Goal: Task Accomplishment & Management: Complete application form

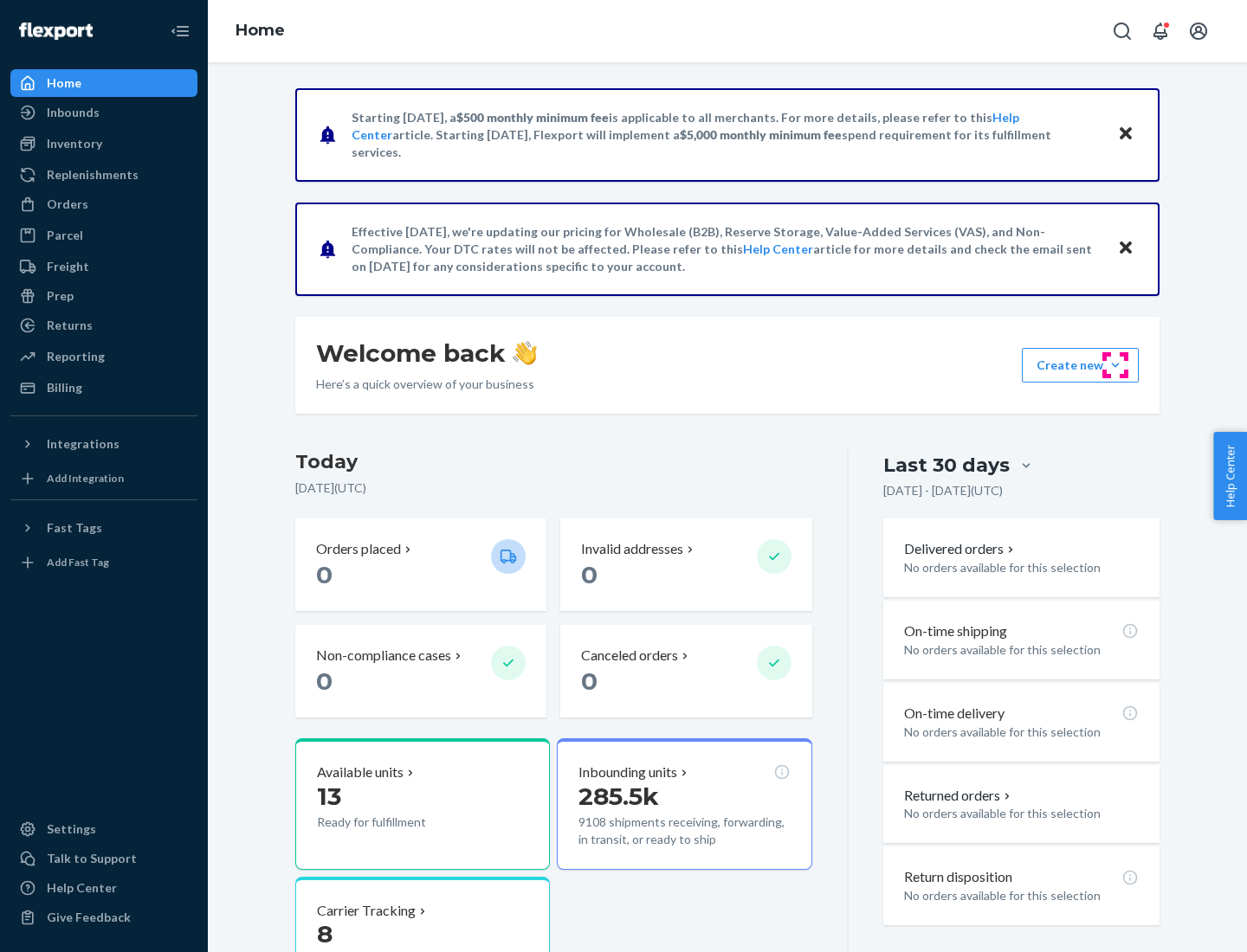
click at [1116, 365] on button "Create new Create new inbound Create new order Create new product" at bounding box center [1079, 365] width 117 height 34
click at [104, 112] on div "Inbounds" at bounding box center [103, 112] width 184 height 24
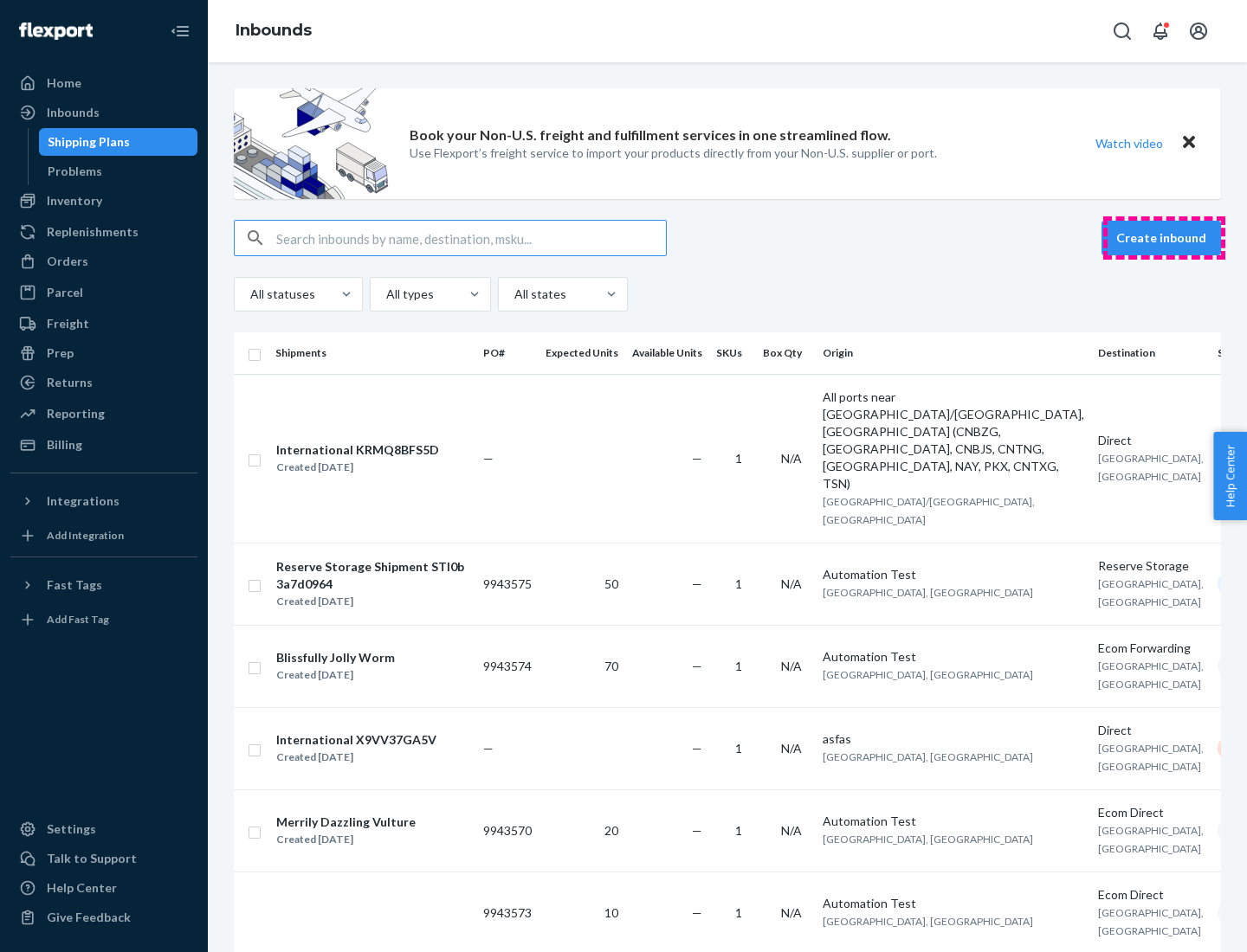
click at [1164, 238] on button "Create inbound" at bounding box center [1161, 238] width 120 height 34
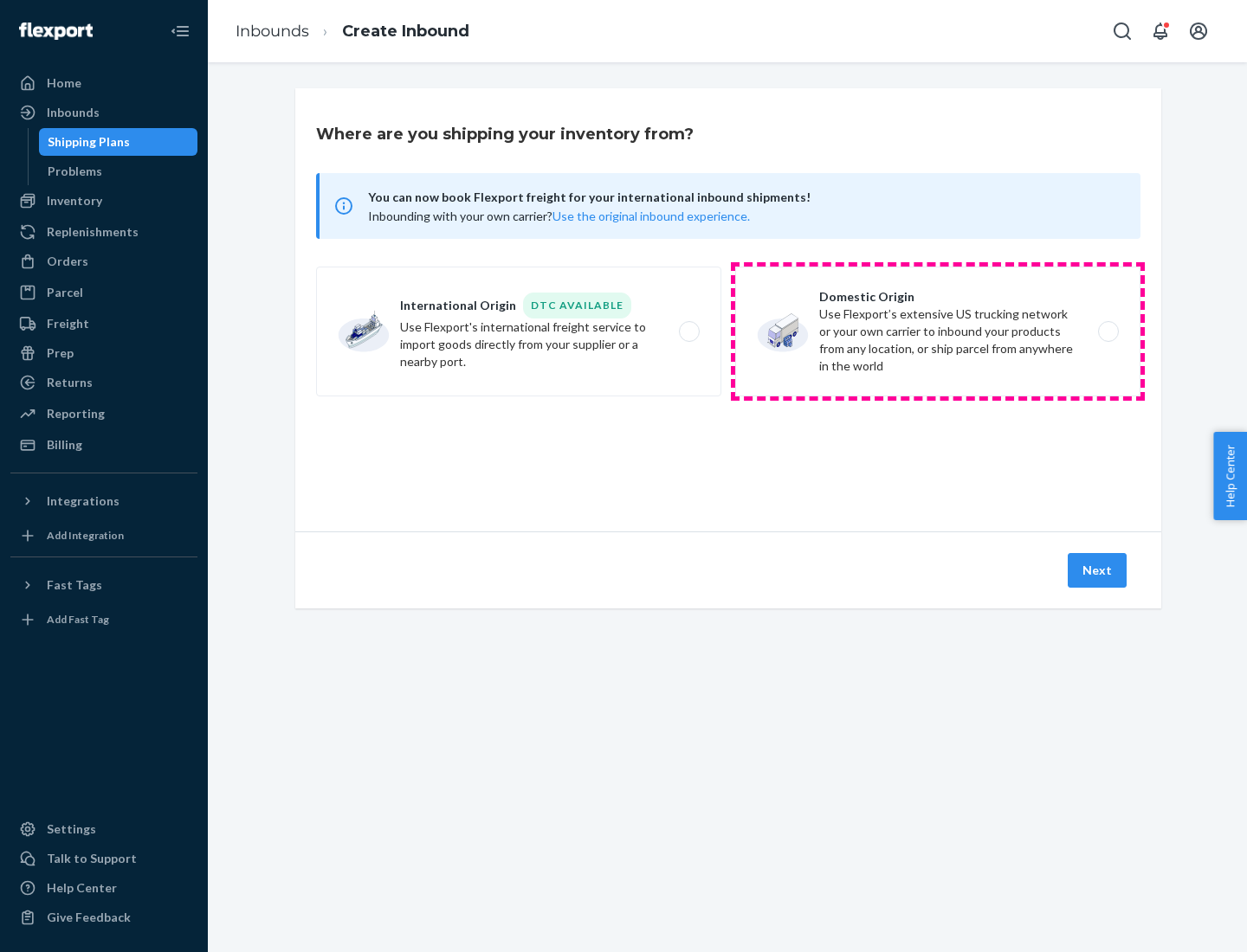
click at [938, 332] on label "Domestic Origin Use Flexport’s extensive US trucking network or your own carrie…" at bounding box center [937, 331] width 405 height 130
click at [1107, 332] on input "Domestic Origin Use Flexport’s extensive US trucking network or your own carrie…" at bounding box center [1113, 332] width 11 height 11
radio input "true"
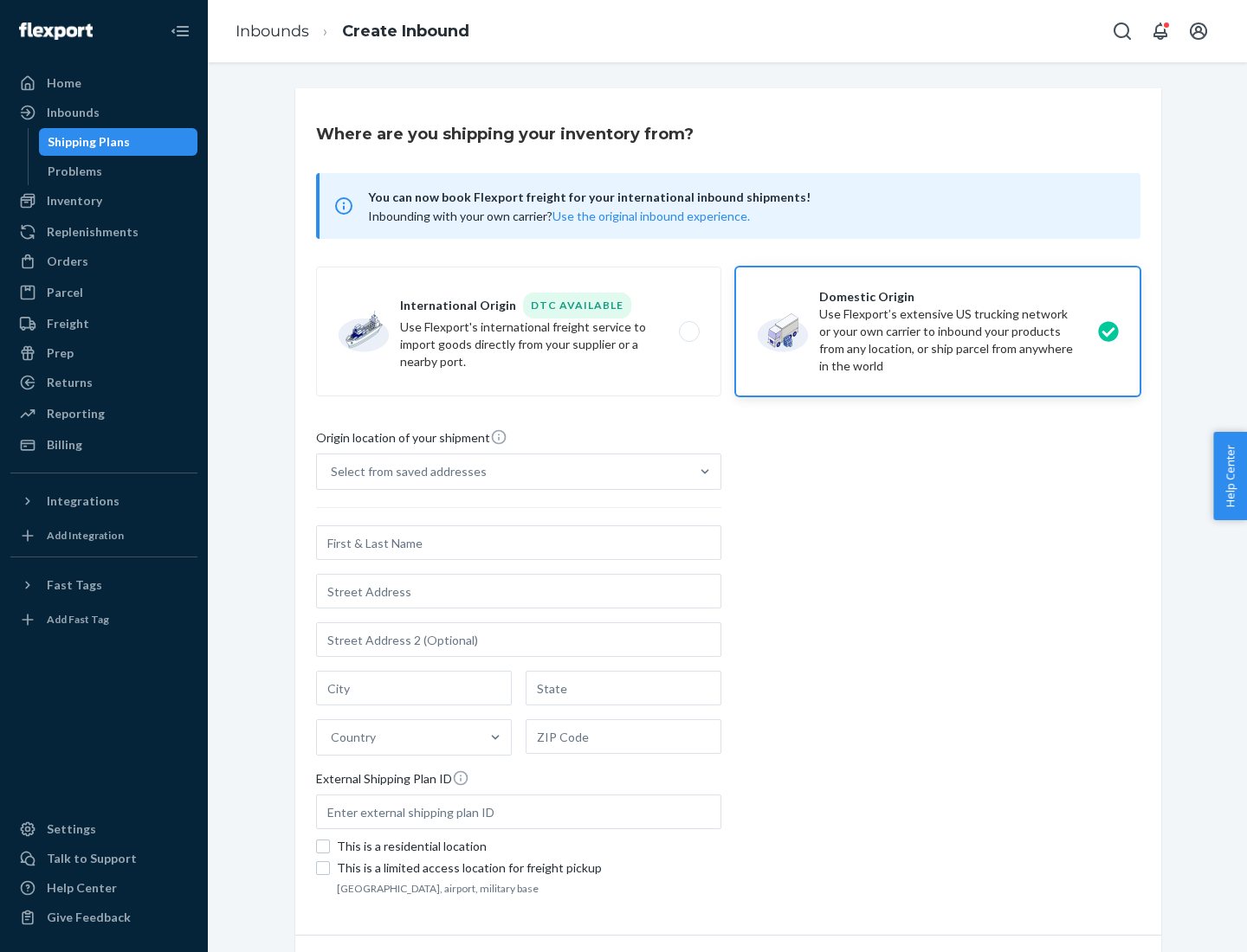
click at [404, 472] on div "Select from saved addresses" at bounding box center [409, 471] width 156 height 17
click at [333, 472] on input "Select from saved addresses" at bounding box center [332, 471] width 2 height 17
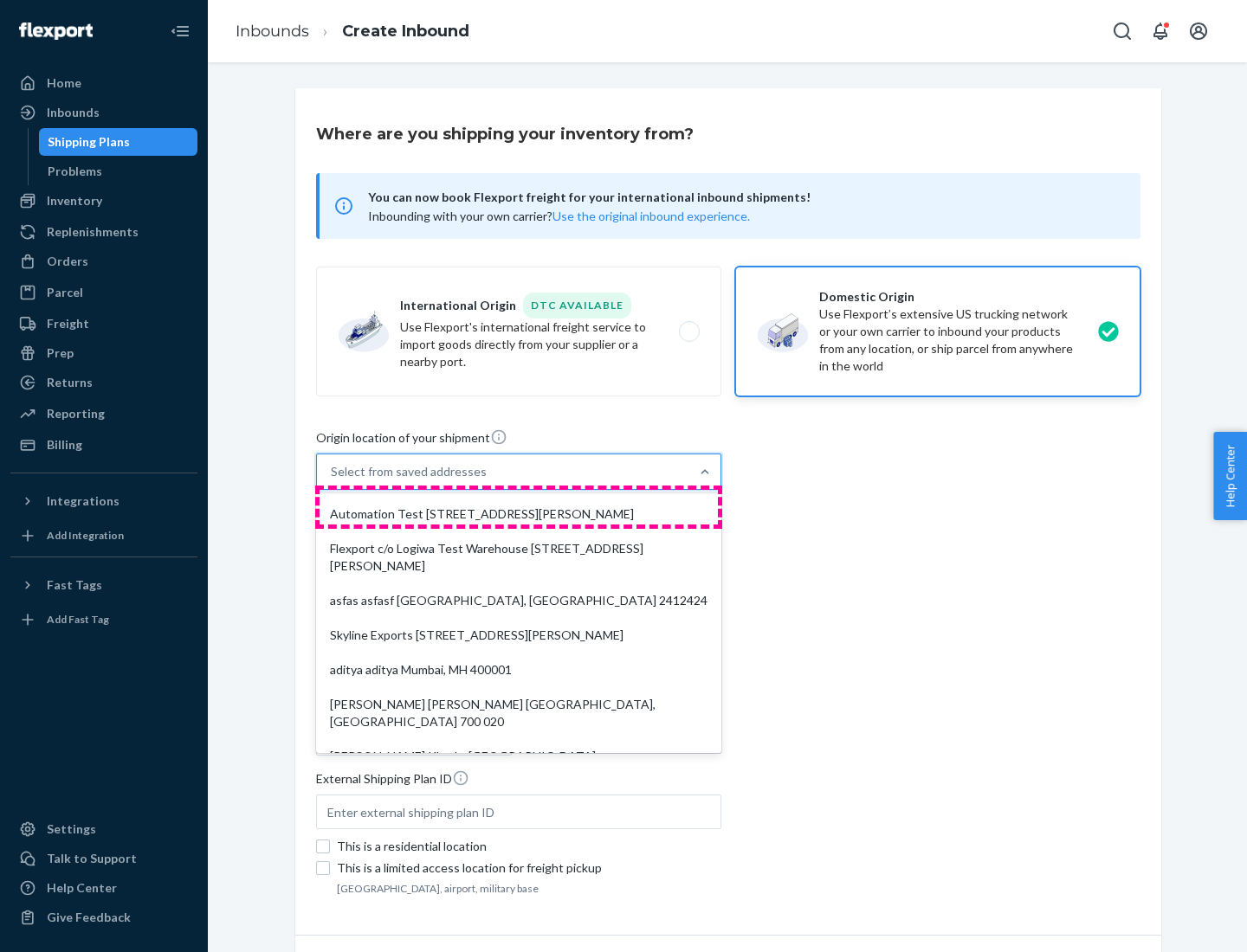
scroll to position [7, 0]
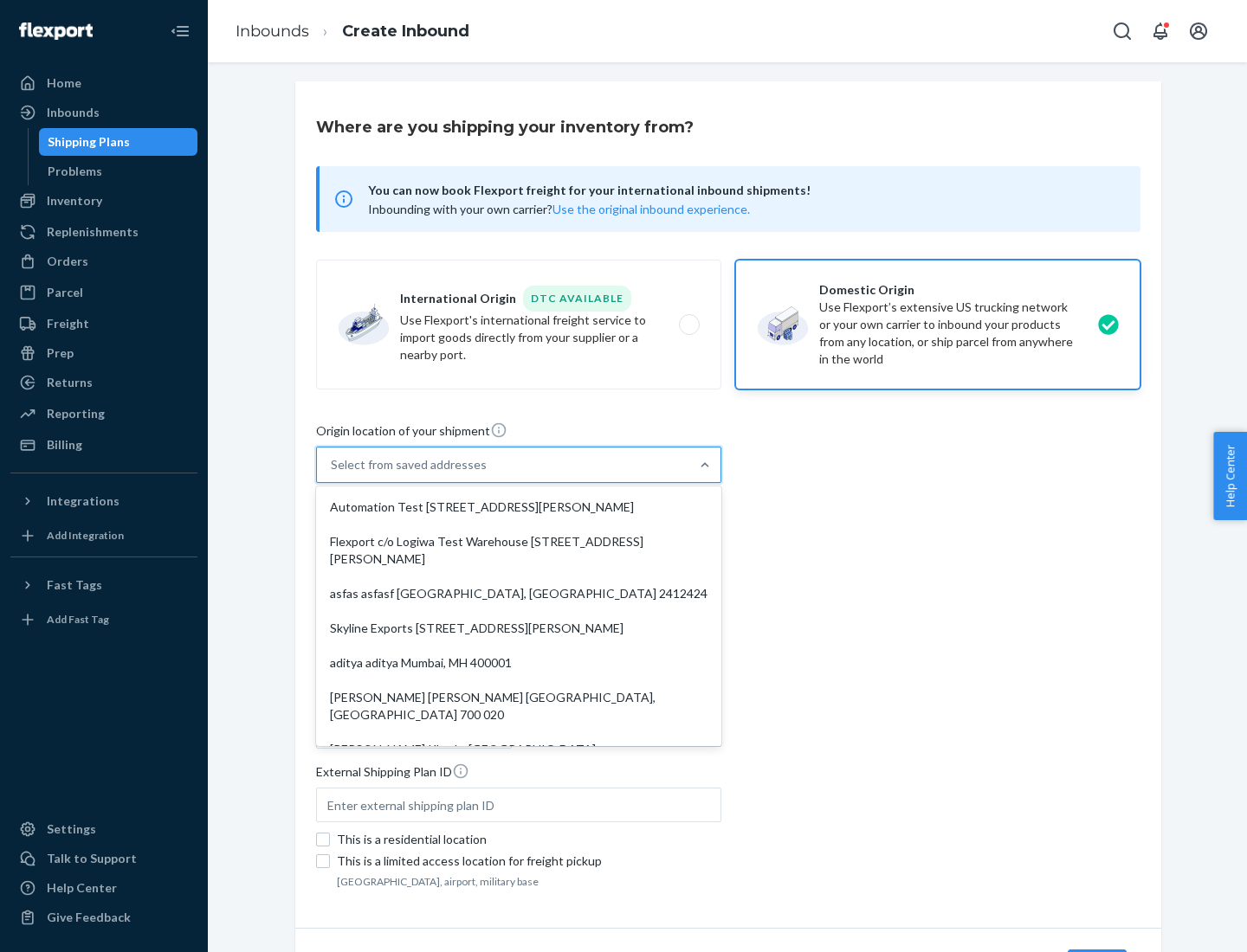
click at [518, 507] on div "Automation Test [STREET_ADDRESS][PERSON_NAME]" at bounding box center [519, 507] width 399 height 34
click at [333, 474] on input "option Automation Test [STREET_ADDRESS][PERSON_NAME]. 9 results available. Use …" at bounding box center [332, 465] width 2 height 17
type input "Automation Test"
type input "9th Floor"
type input "[GEOGRAPHIC_DATA]"
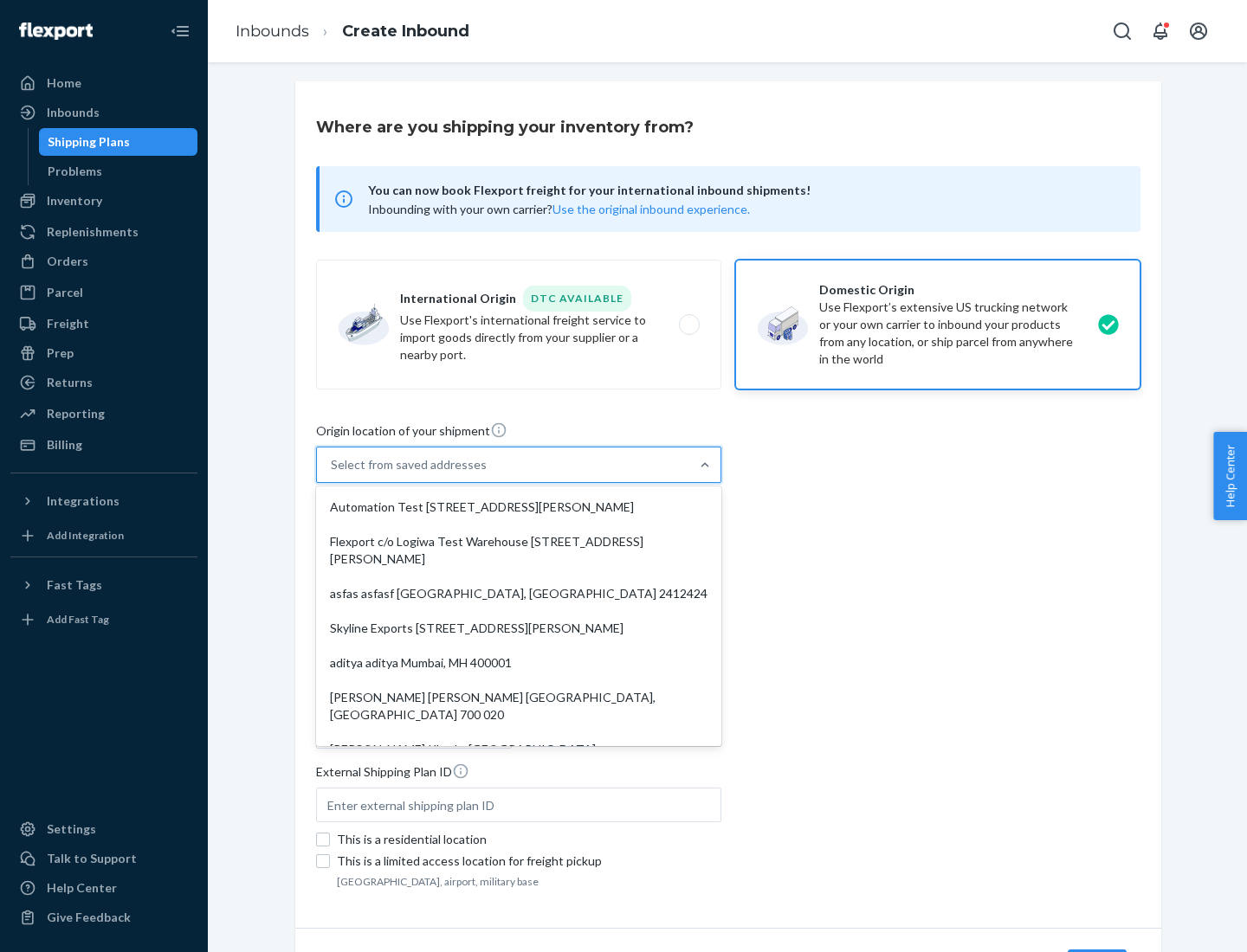
type input "CA"
type input "94104"
type input "[STREET_ADDRESS][PERSON_NAME]"
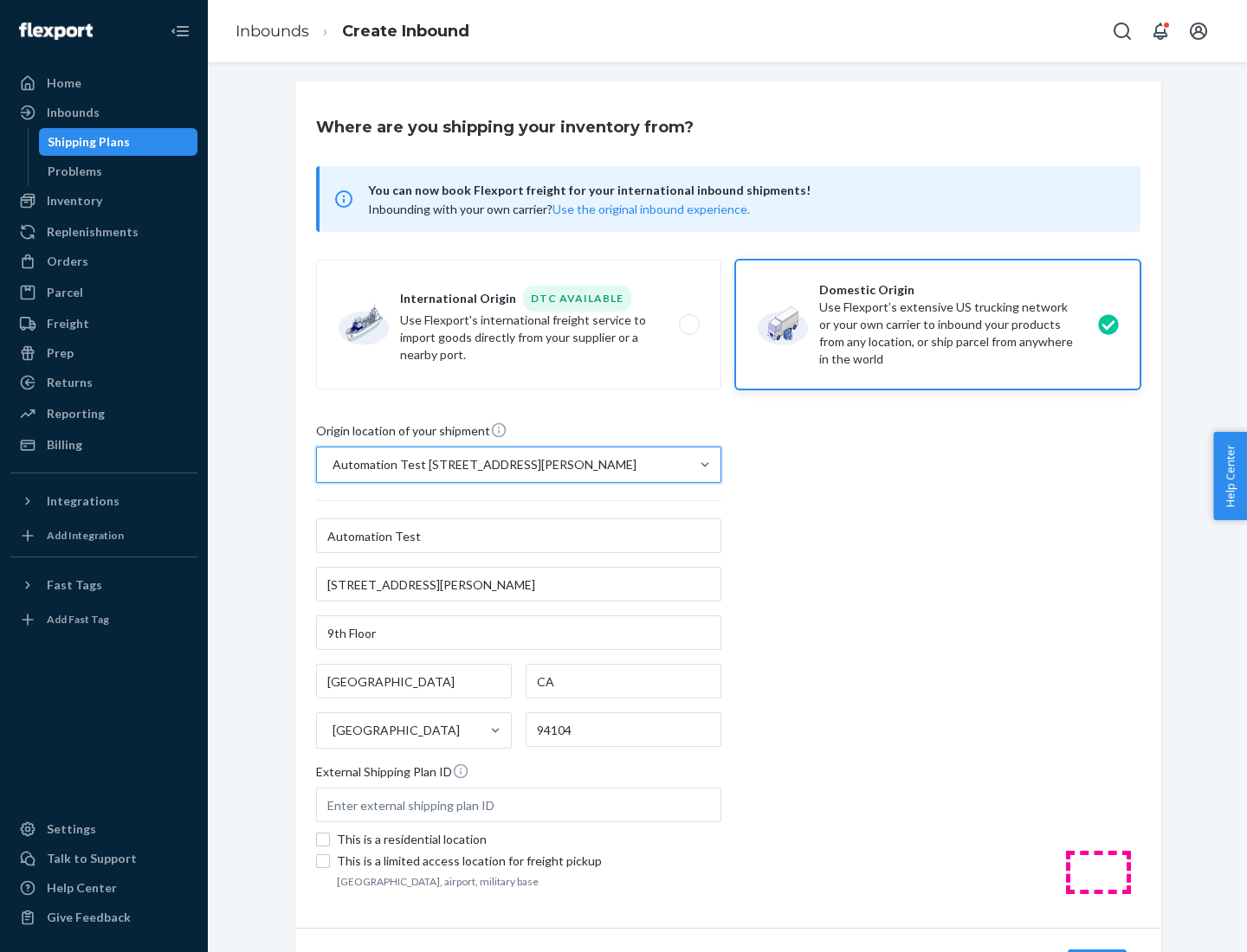
scroll to position [101, 0]
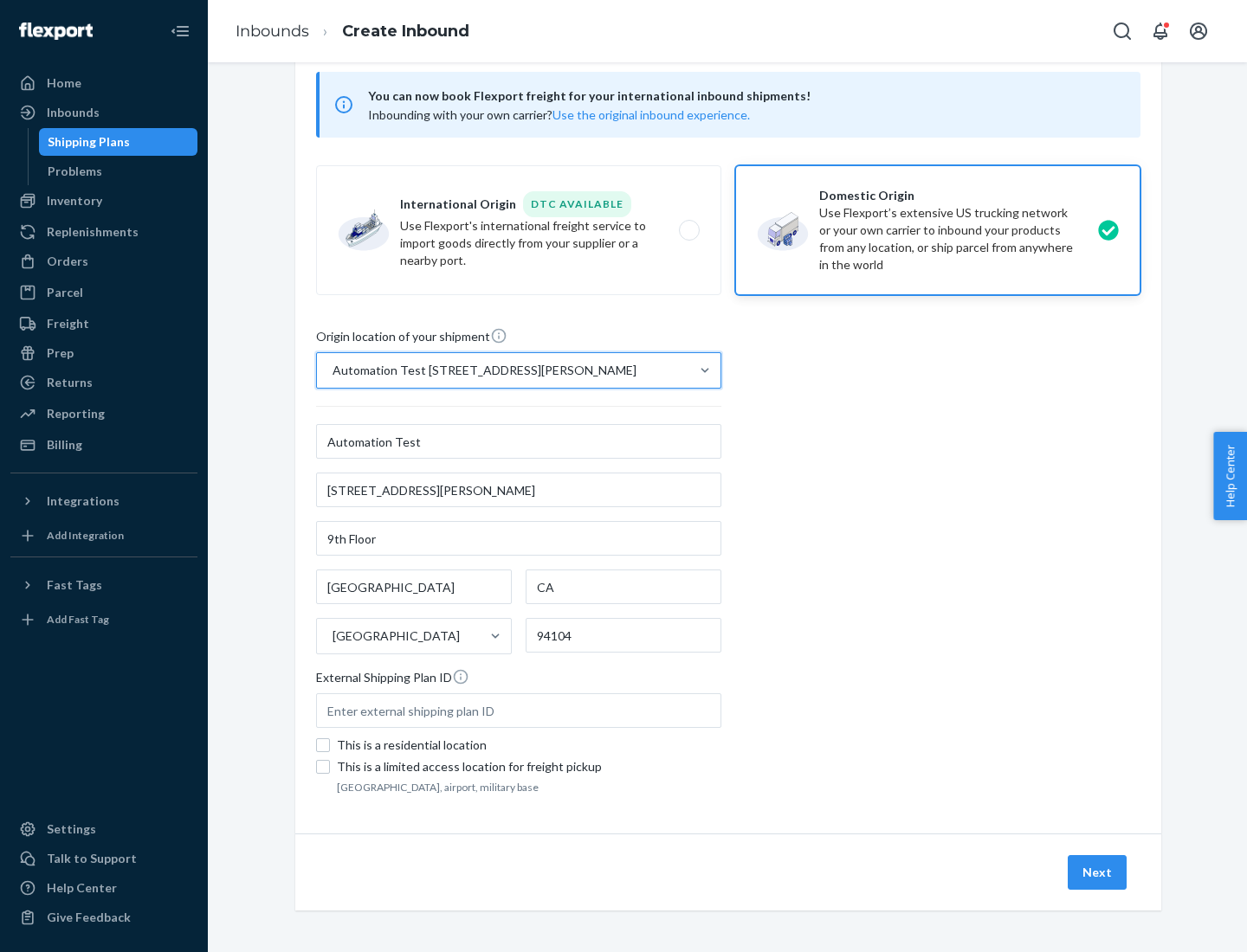
click at [1098, 872] on button "Next" at bounding box center [1097, 872] width 59 height 34
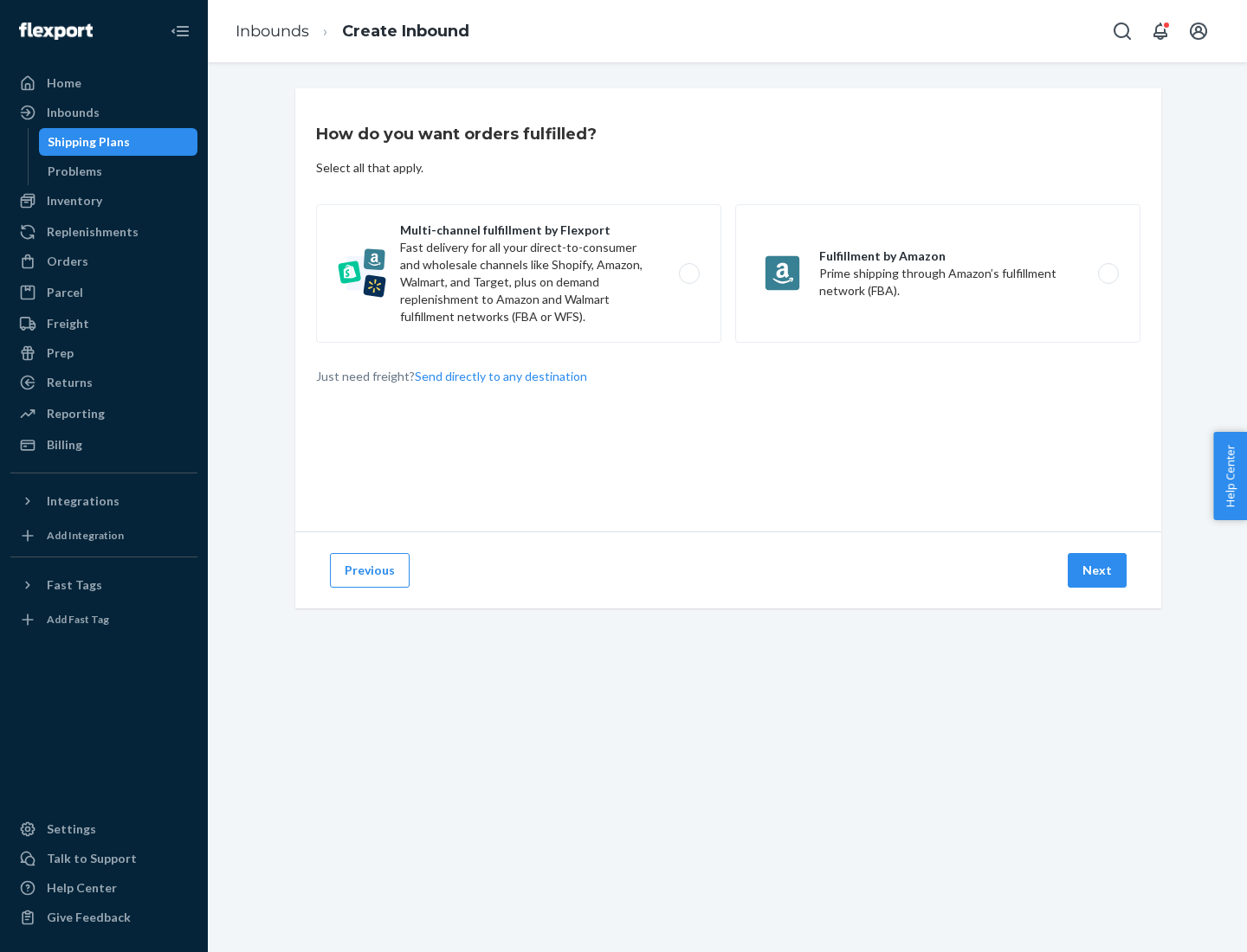
click at [518, 274] on label "Multi-channel fulfillment by Flexport Fast delivery for all your direct-to-cons…" at bounding box center [518, 273] width 405 height 139
click at [689, 274] on input "Multi-channel fulfillment by Flexport Fast delivery for all your direct-to-cons…" at bounding box center [694, 274] width 11 height 11
radio input "true"
click at [1098, 571] on button "Next" at bounding box center [1097, 571] width 59 height 34
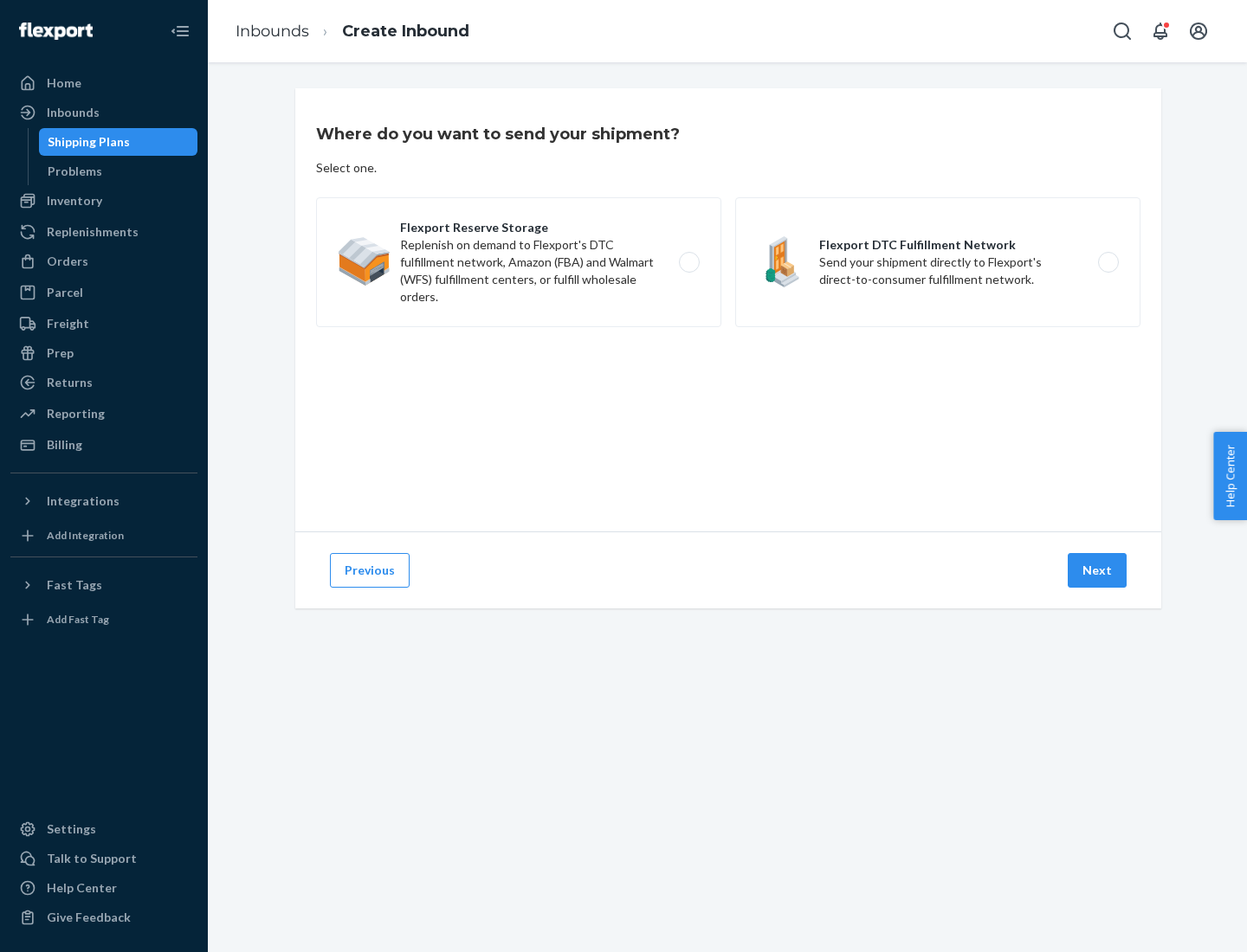
click at [938, 263] on label "Flexport DTC Fulfillment Network Send your shipment directly to Flexport's dire…" at bounding box center [937, 262] width 405 height 130
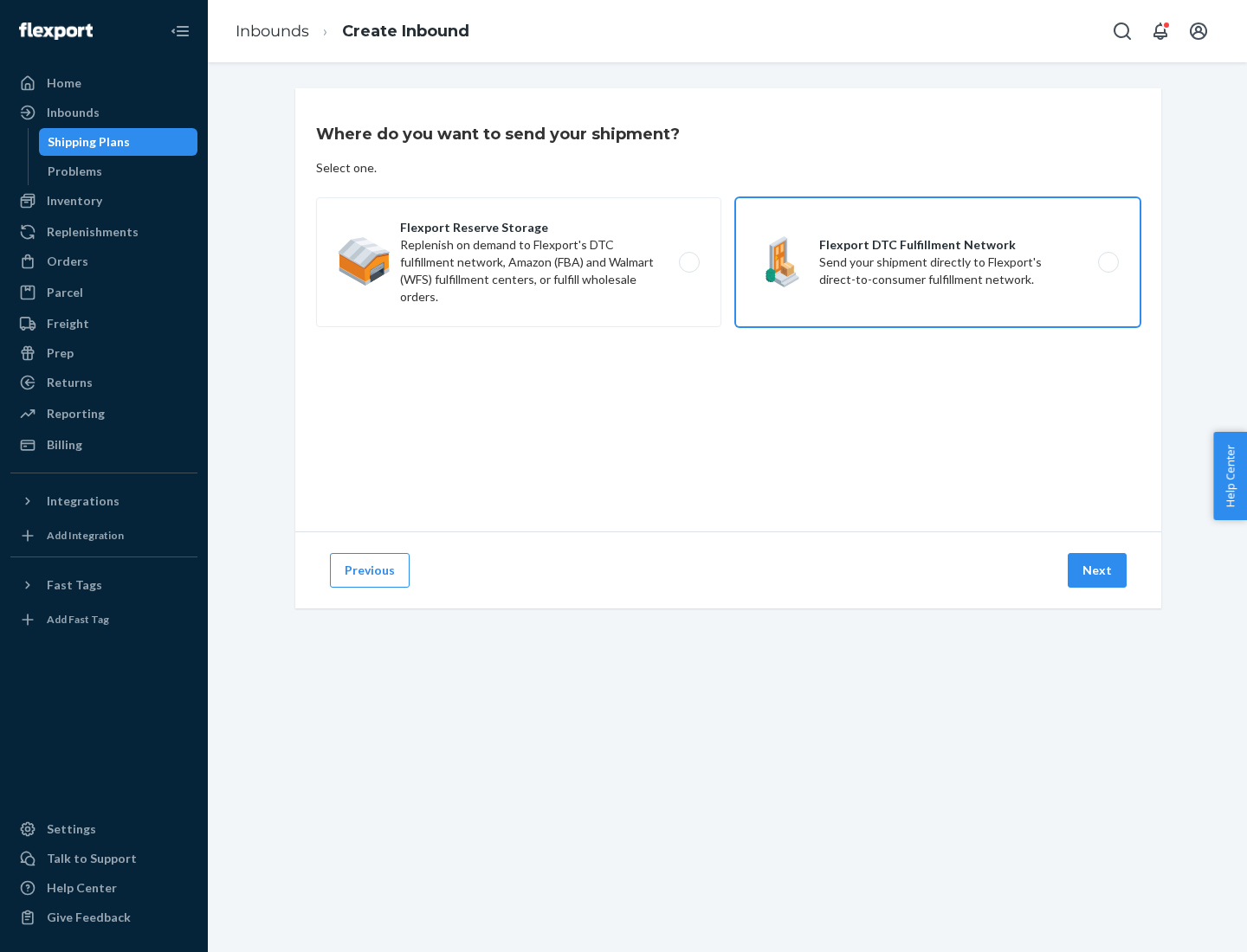
click at [1107, 263] on input "Flexport DTC Fulfillment Network Send your shipment directly to Flexport's dire…" at bounding box center [1113, 263] width 11 height 11
radio input "true"
click at [1098, 571] on button "Next" at bounding box center [1097, 571] width 59 height 34
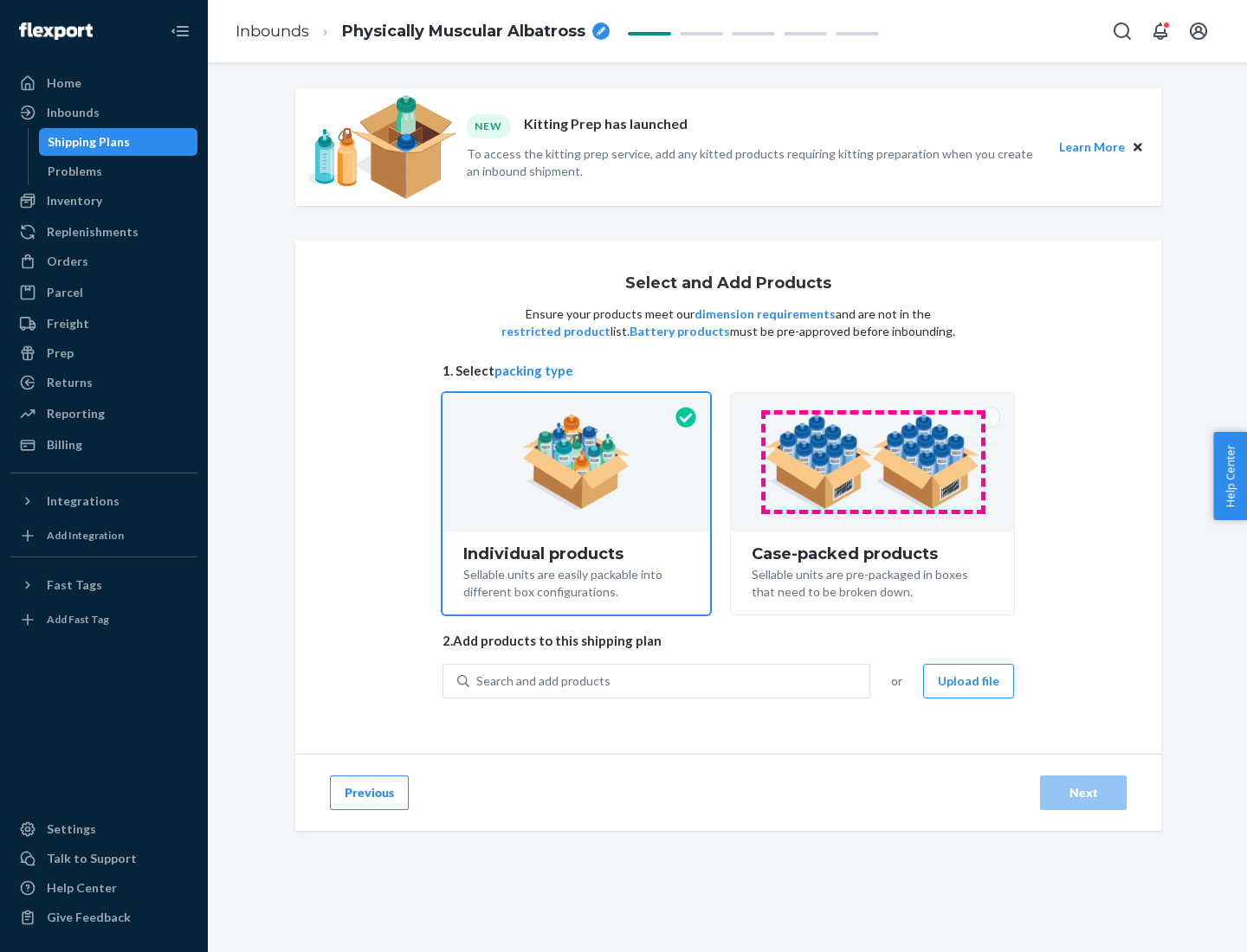
click at [873, 462] on img at bounding box center [873, 462] width 216 height 95
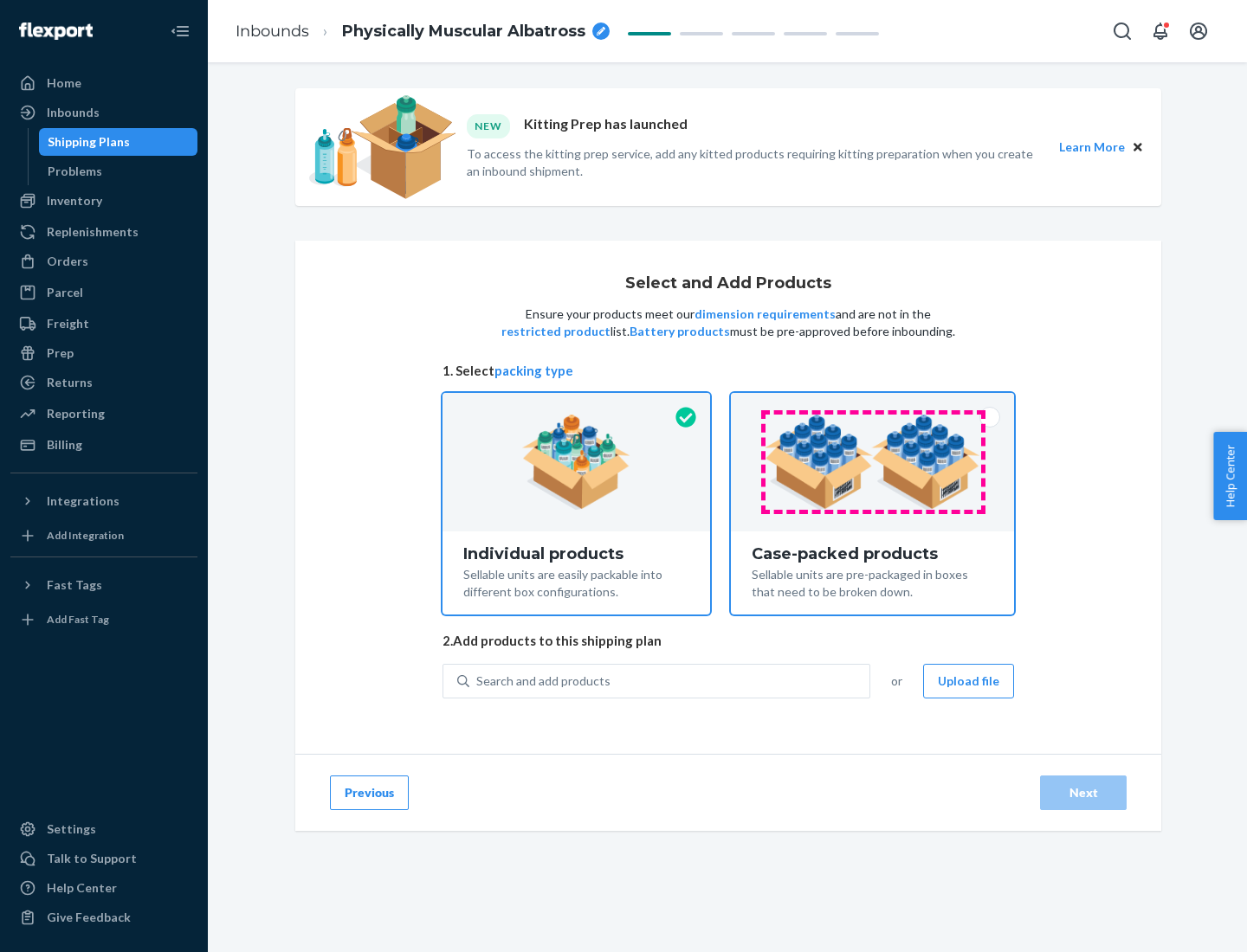
click at [873, 404] on input "Case-packed products Sellable units are pre-packaged in boxes that need to be b…" at bounding box center [872, 399] width 11 height 11
radio input "true"
radio input "false"
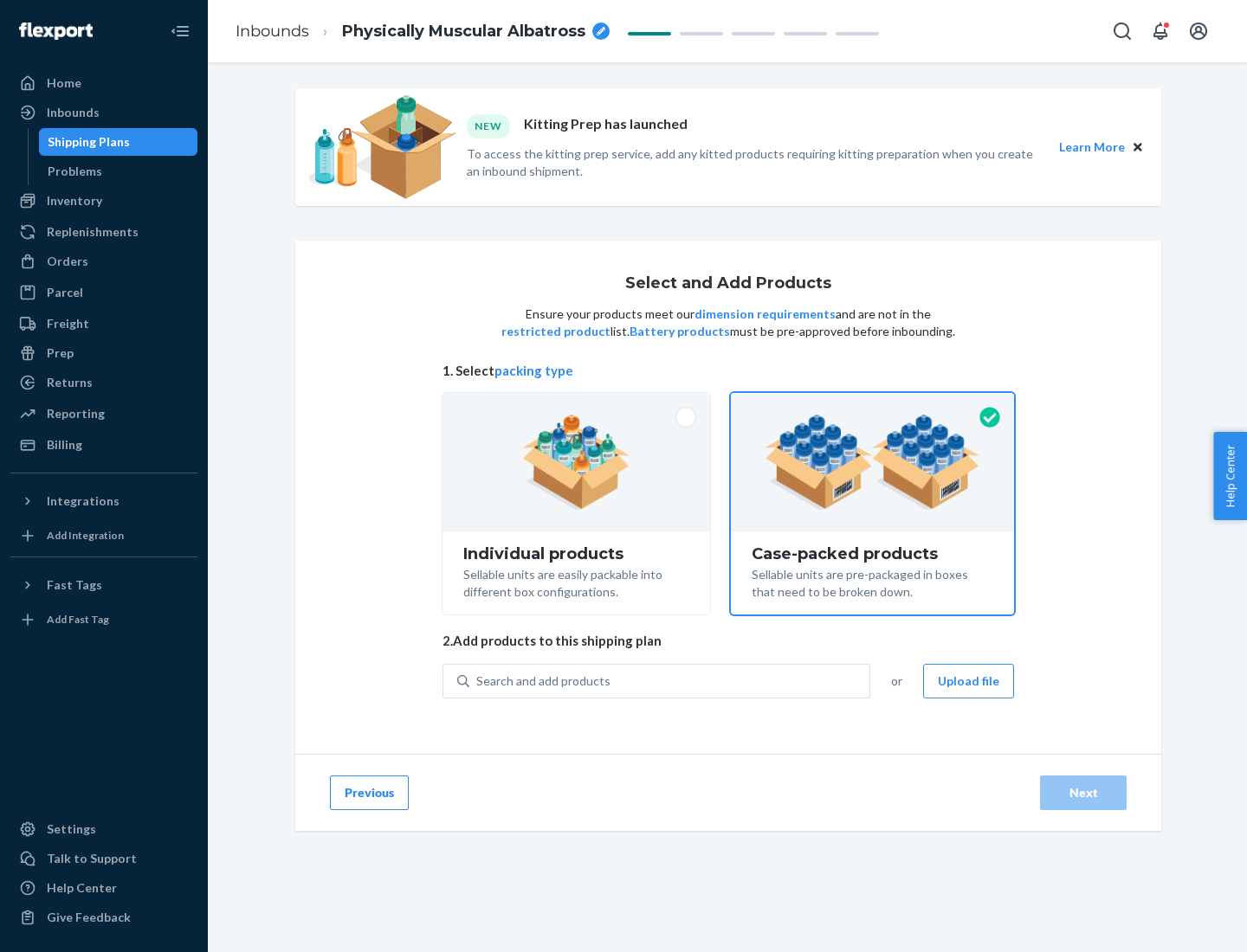
click at [671, 680] on div "Search and add products" at bounding box center [669, 681] width 400 height 31
click at [478, 680] on input "Search and add products" at bounding box center [478, 680] width 2 height 17
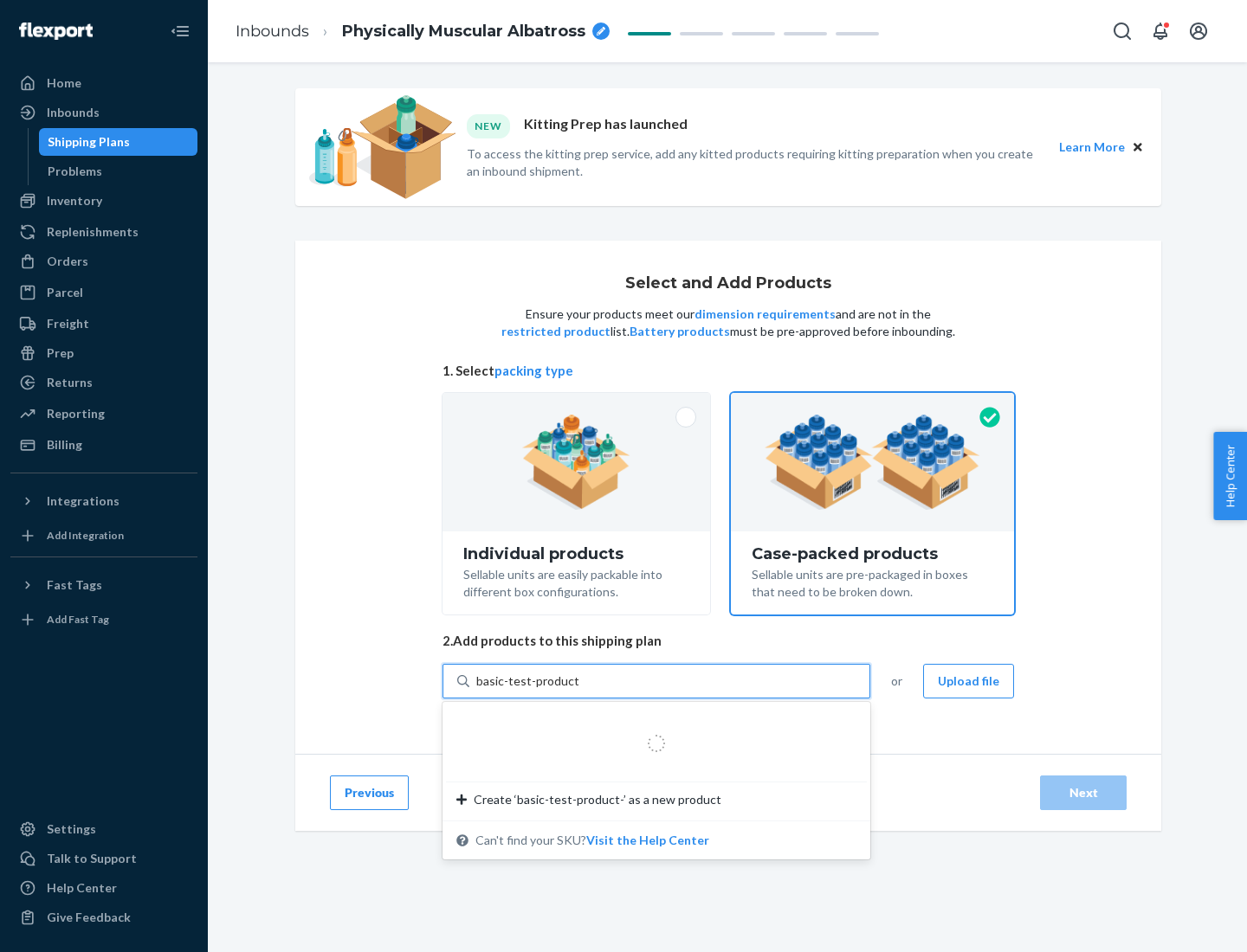
type input "basic-test-product-1"
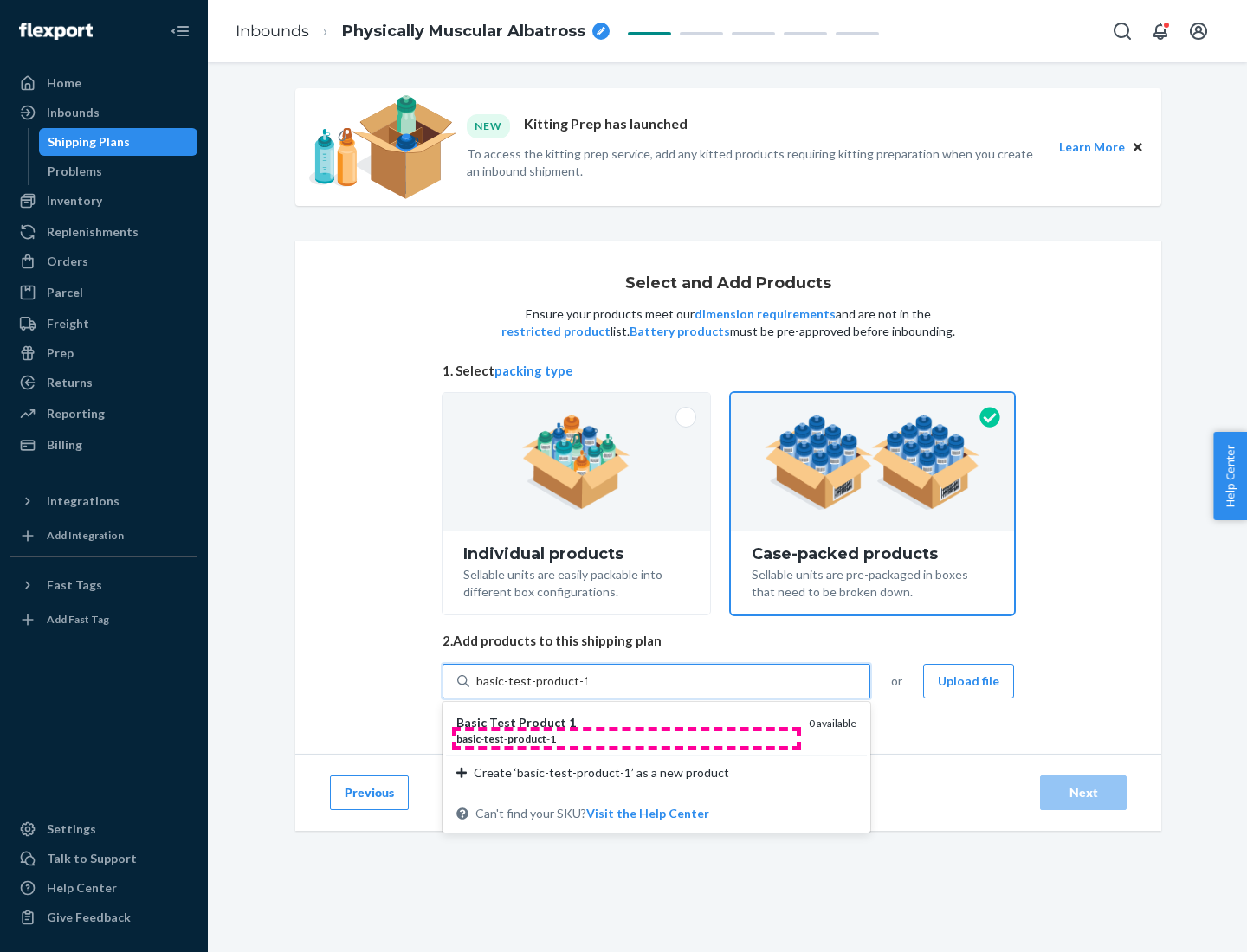
click at [626, 738] on div "basic - test - product - 1" at bounding box center [626, 738] width 339 height 14
click at [587, 690] on input "basic-test-product-1" at bounding box center [532, 680] width 111 height 17
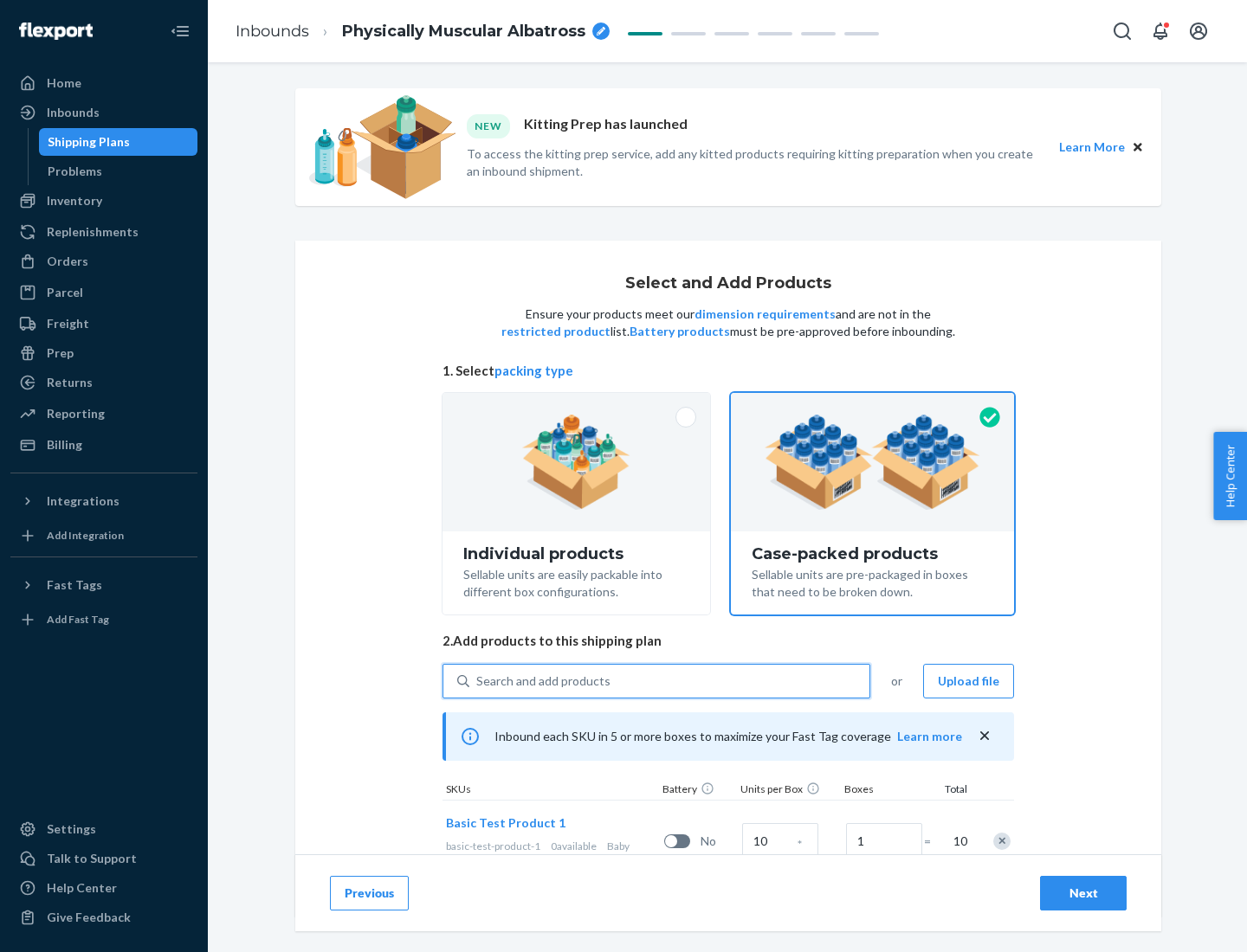
scroll to position [63, 0]
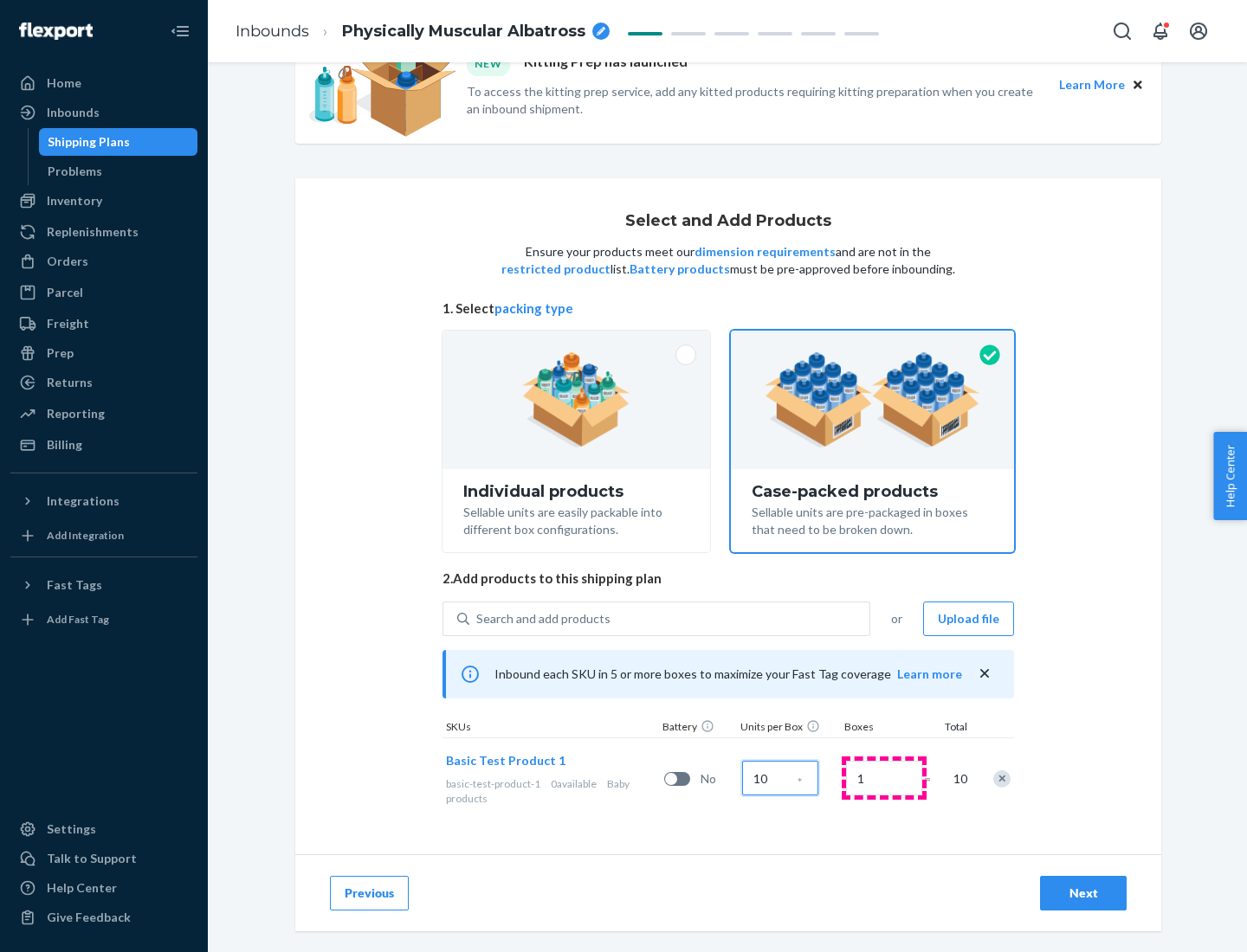
type input "10"
type input "7"
click at [1083, 893] on div "Next" at bounding box center [1083, 893] width 57 height 17
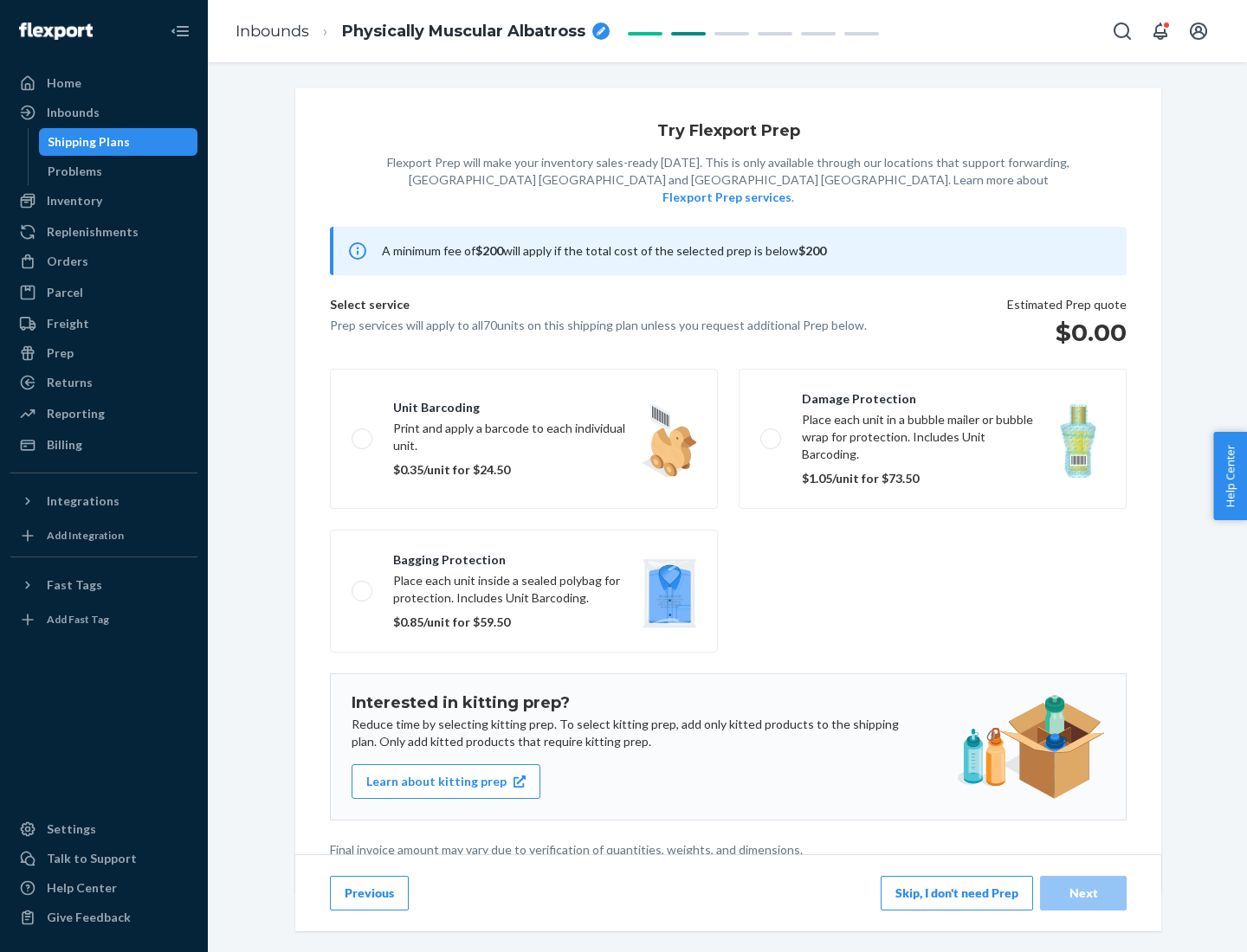
scroll to position [5, 0]
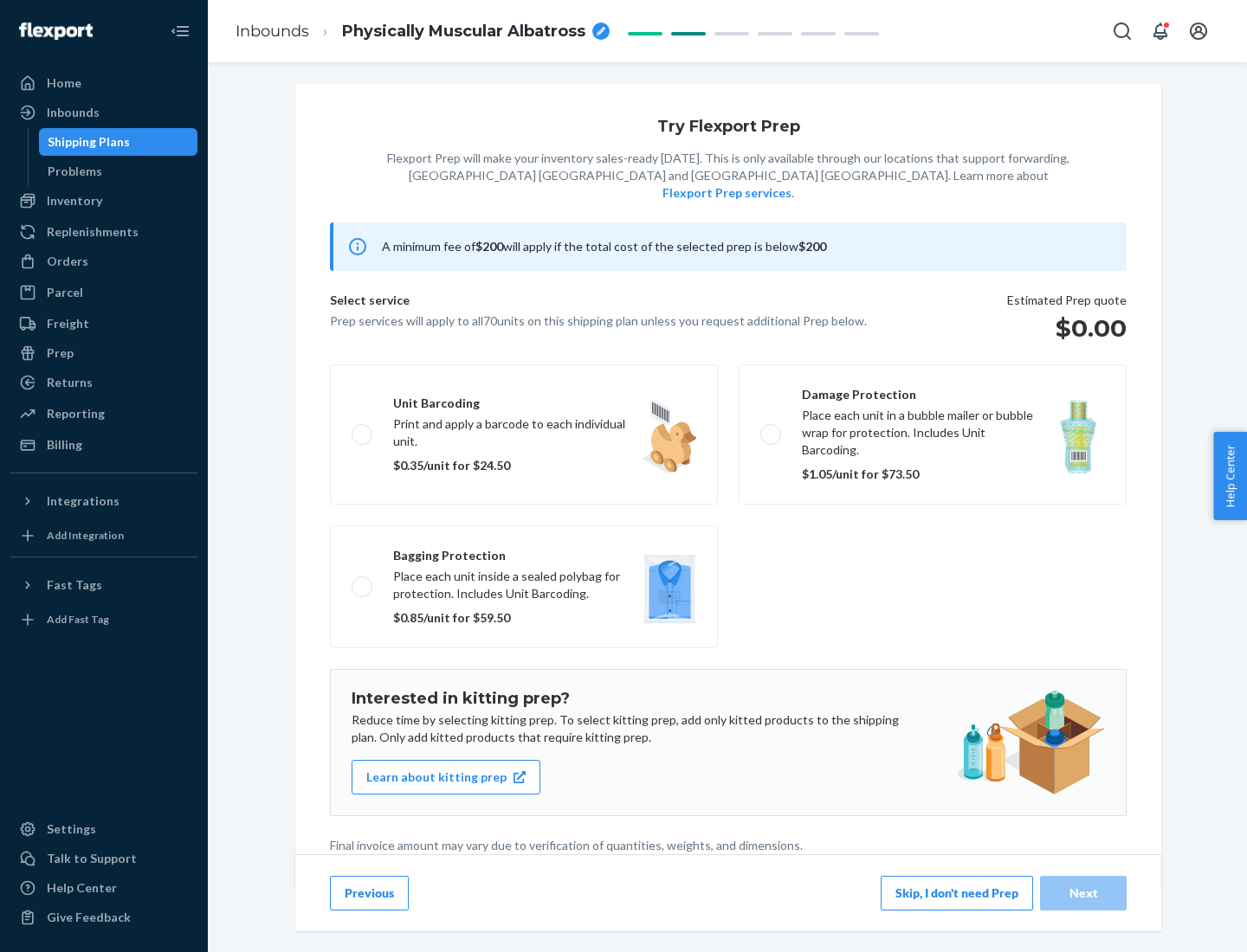
click at [524, 552] on label "Bagging protection Place each unit inside a sealed polybag for protection. Incl…" at bounding box center [524, 587] width 388 height 123
click at [362, 581] on input "Bagging protection Place each unit inside a sealed polybag for protection. Incl…" at bounding box center [357, 586] width 11 height 11
checkbox input "true"
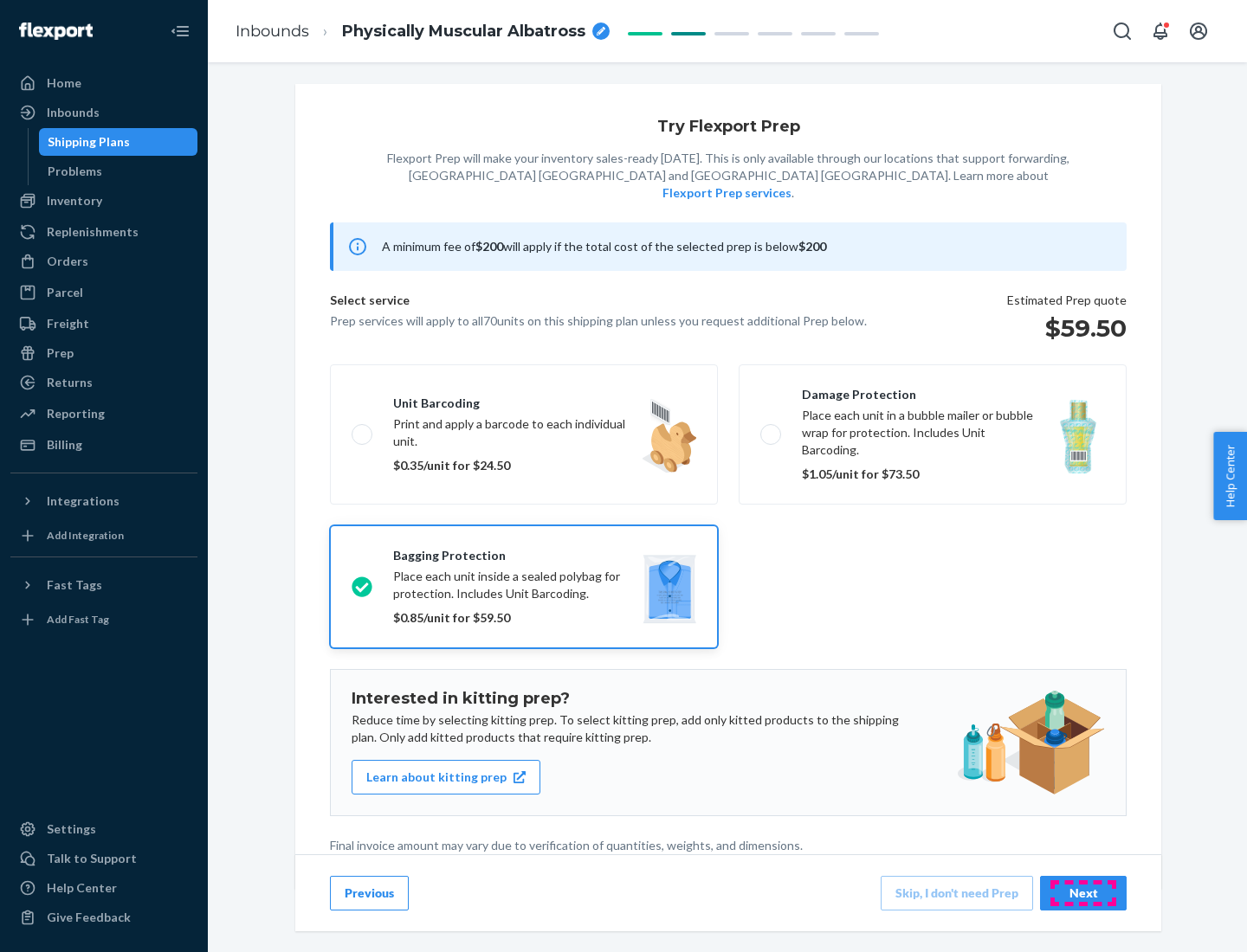
click at [1083, 892] on div "Next" at bounding box center [1083, 893] width 57 height 17
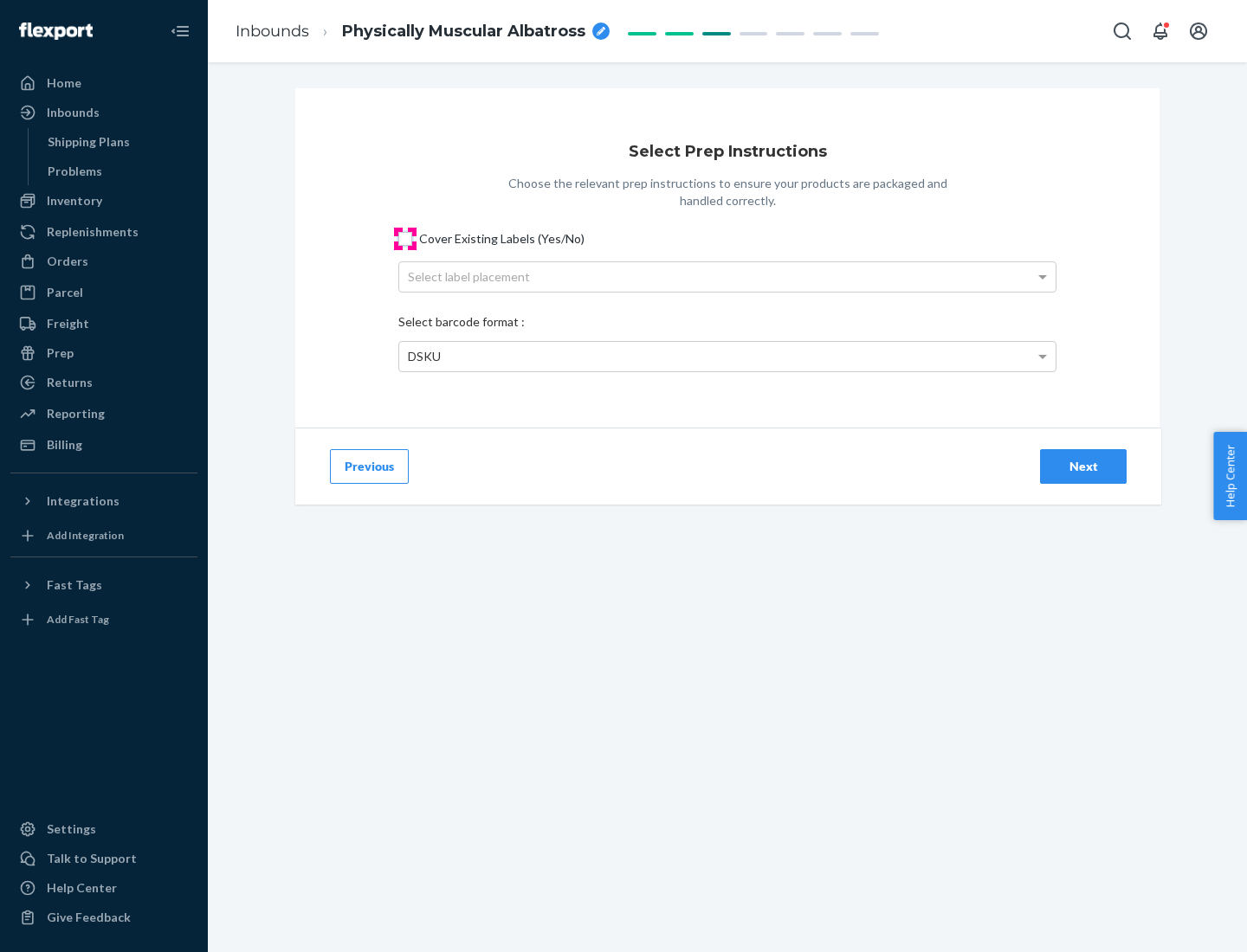
click at [405, 238] on input "Cover Existing Labels (Yes/No)" at bounding box center [405, 238] width 14 height 14
checkbox input "true"
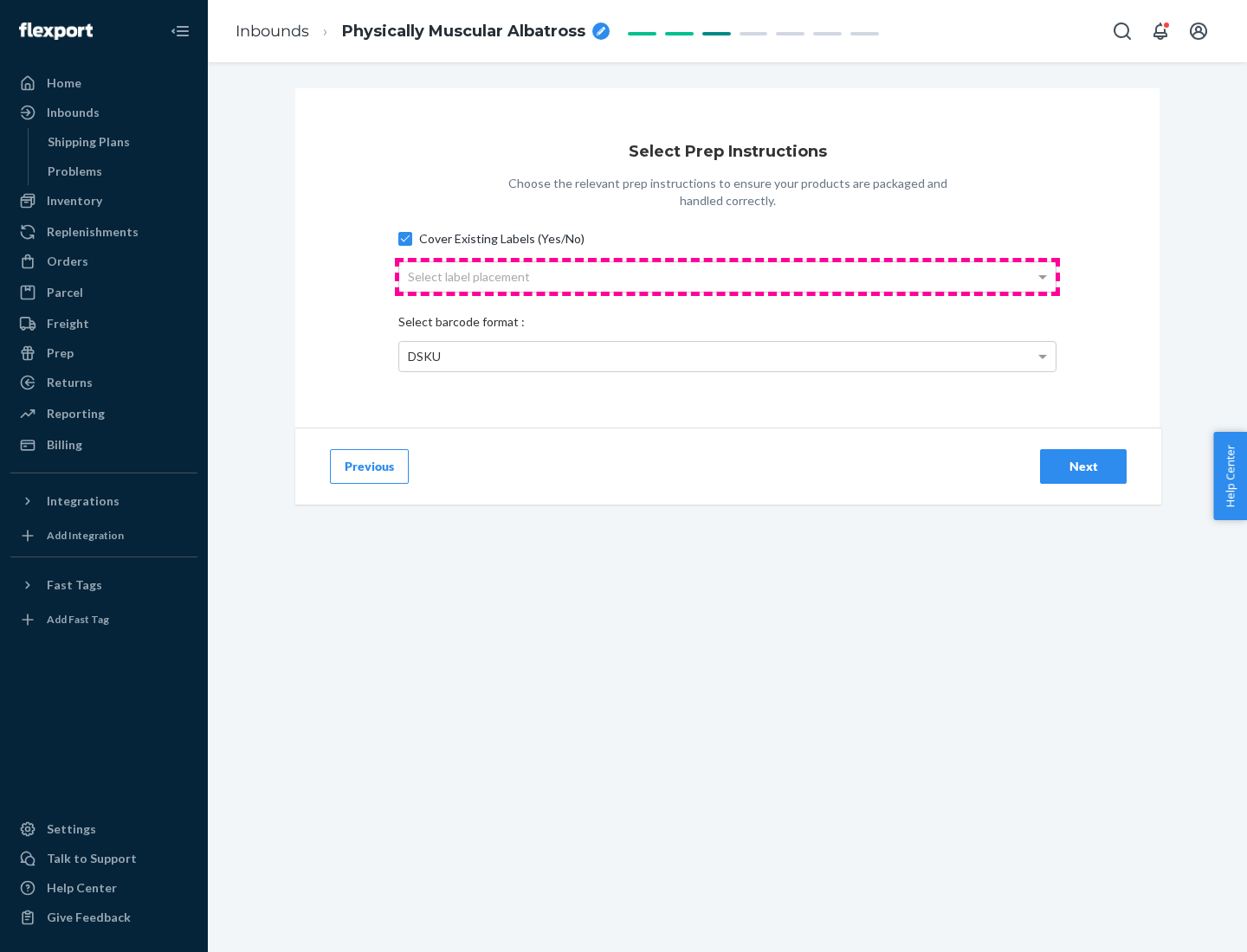
click at [728, 276] on div "Select label placement" at bounding box center [727, 277] width 656 height 29
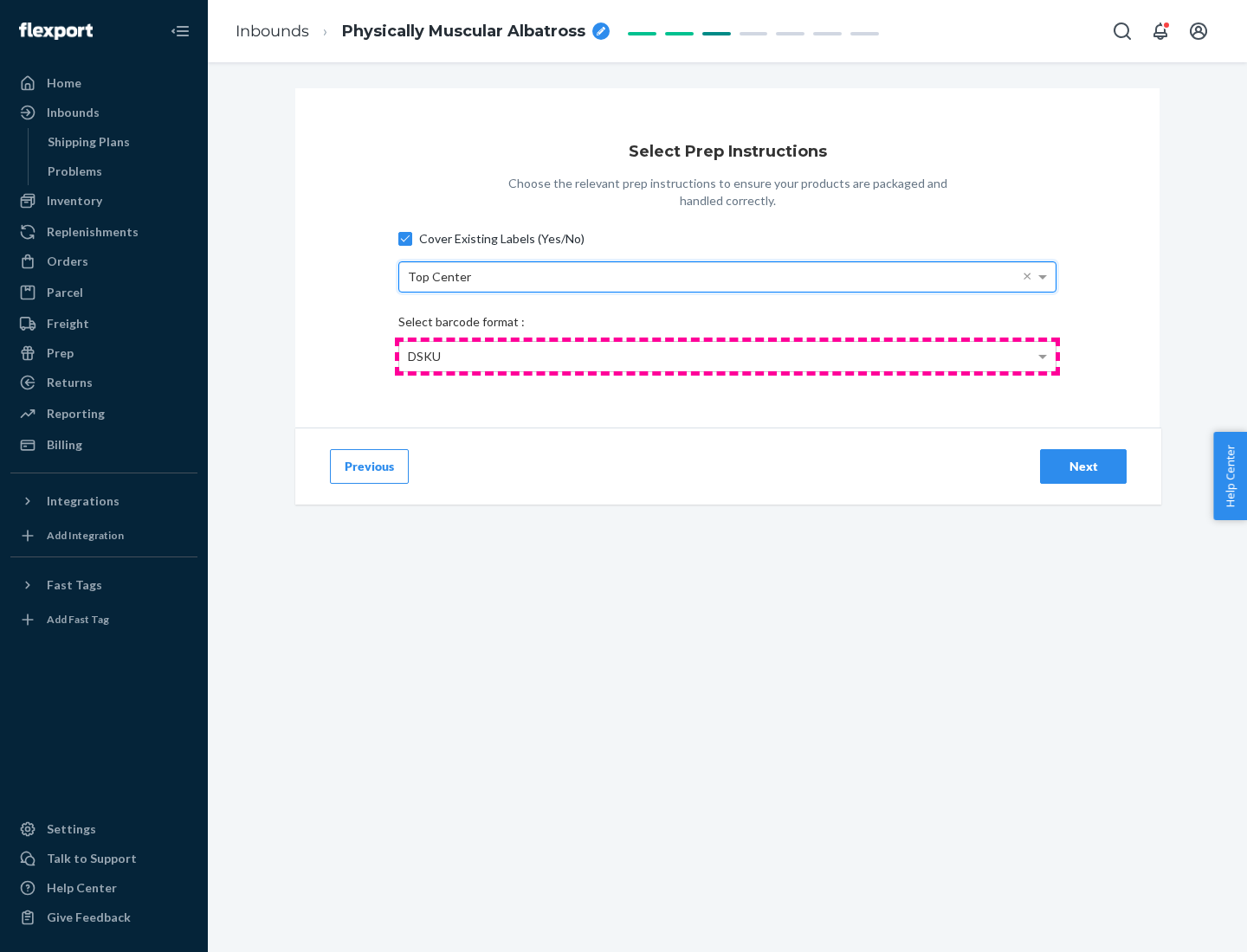
click at [728, 356] on div "DSKU" at bounding box center [727, 356] width 656 height 29
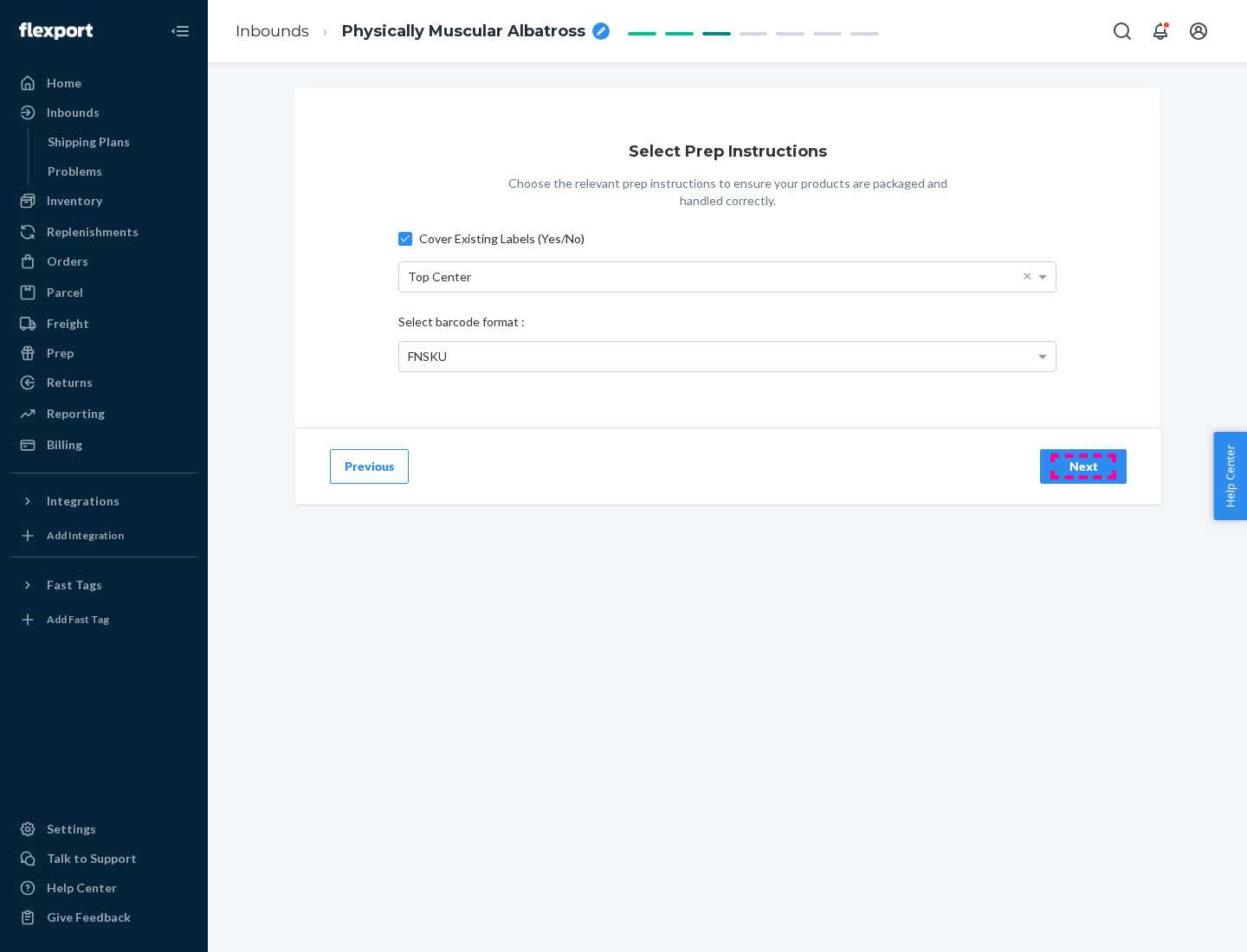
click at [1083, 466] on div "Next" at bounding box center [1083, 466] width 57 height 17
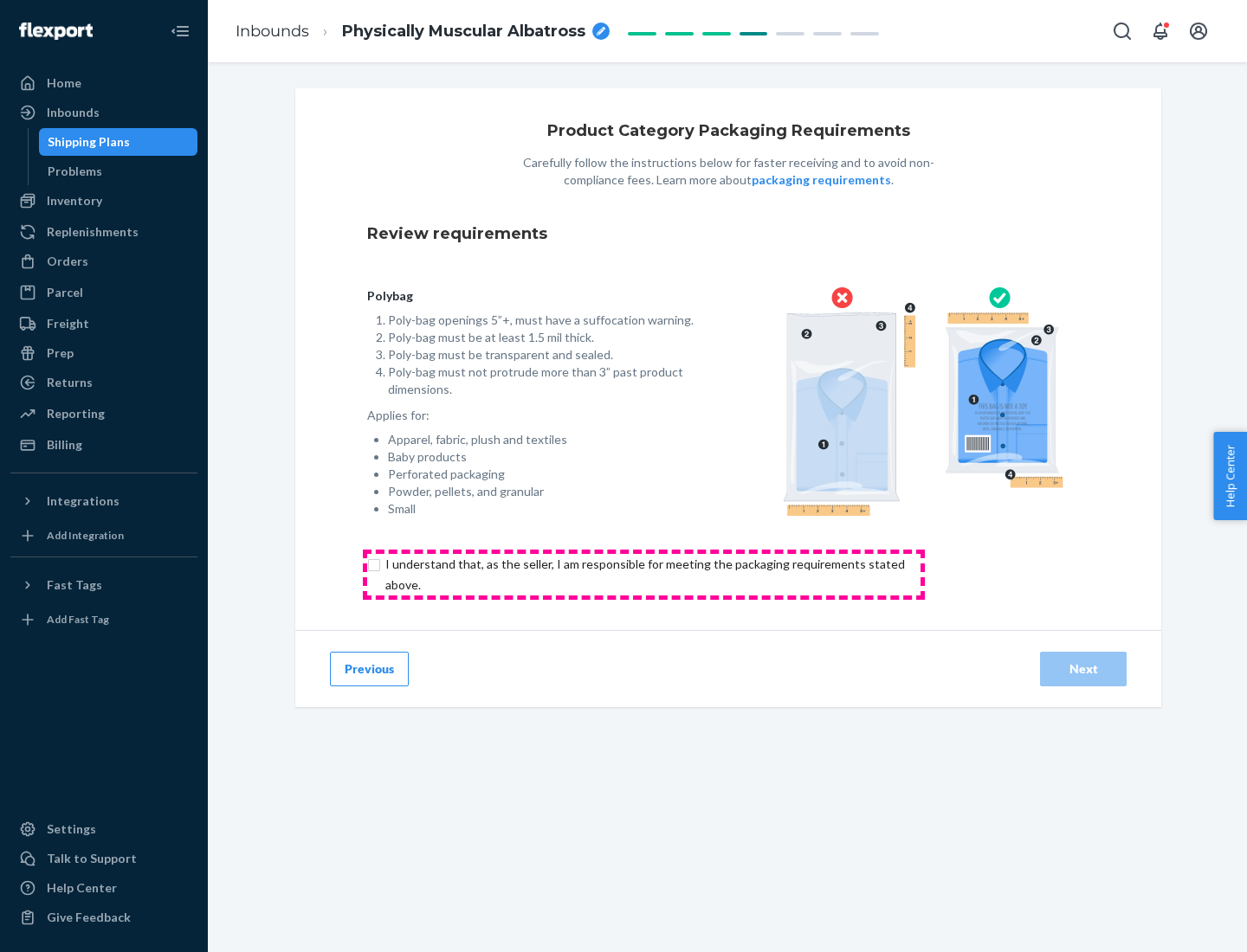
click at [643, 573] on input "checkbox" at bounding box center [654, 575] width 575 height 42
checkbox input "true"
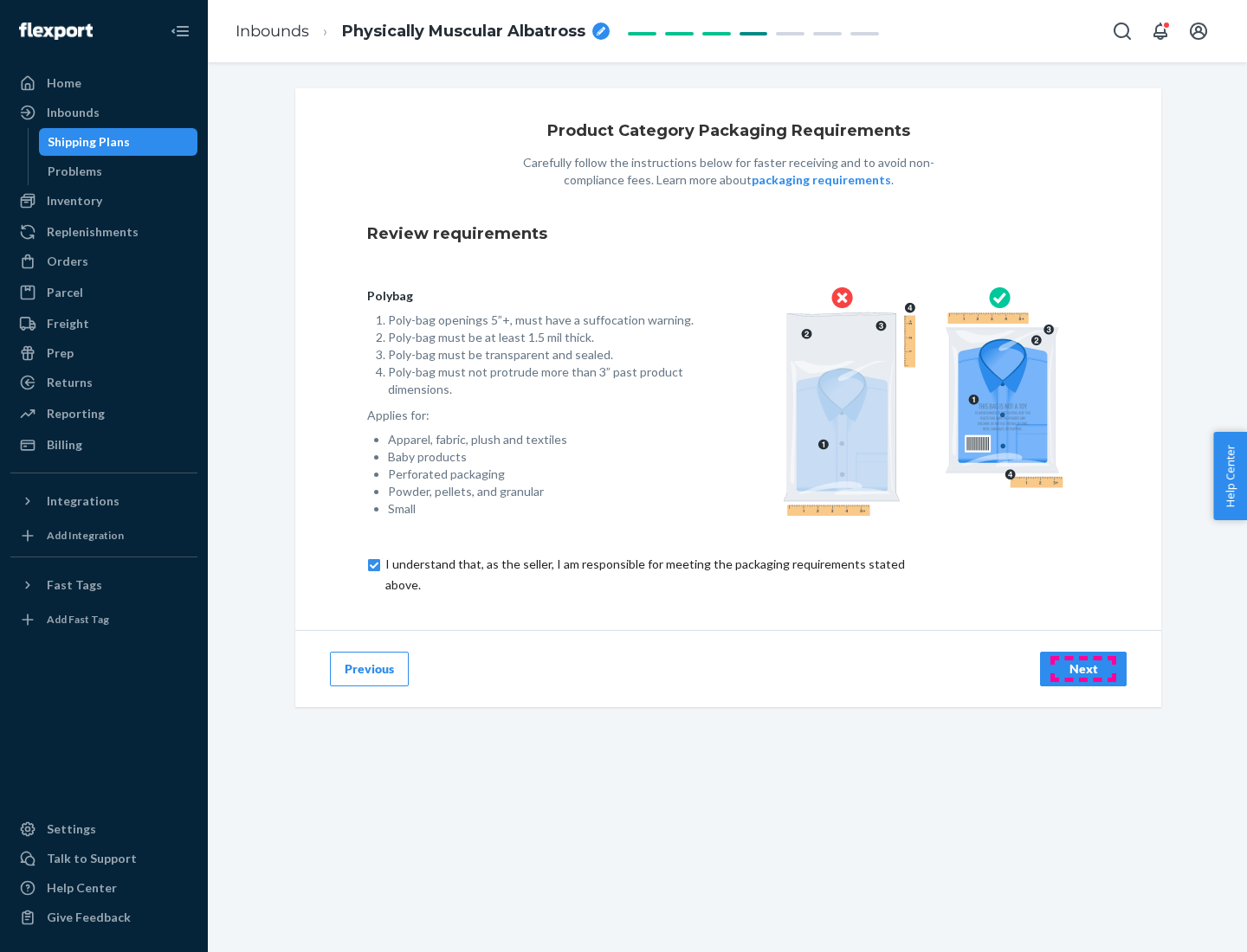
click at [1083, 668] on div "Next" at bounding box center [1083, 668] width 57 height 17
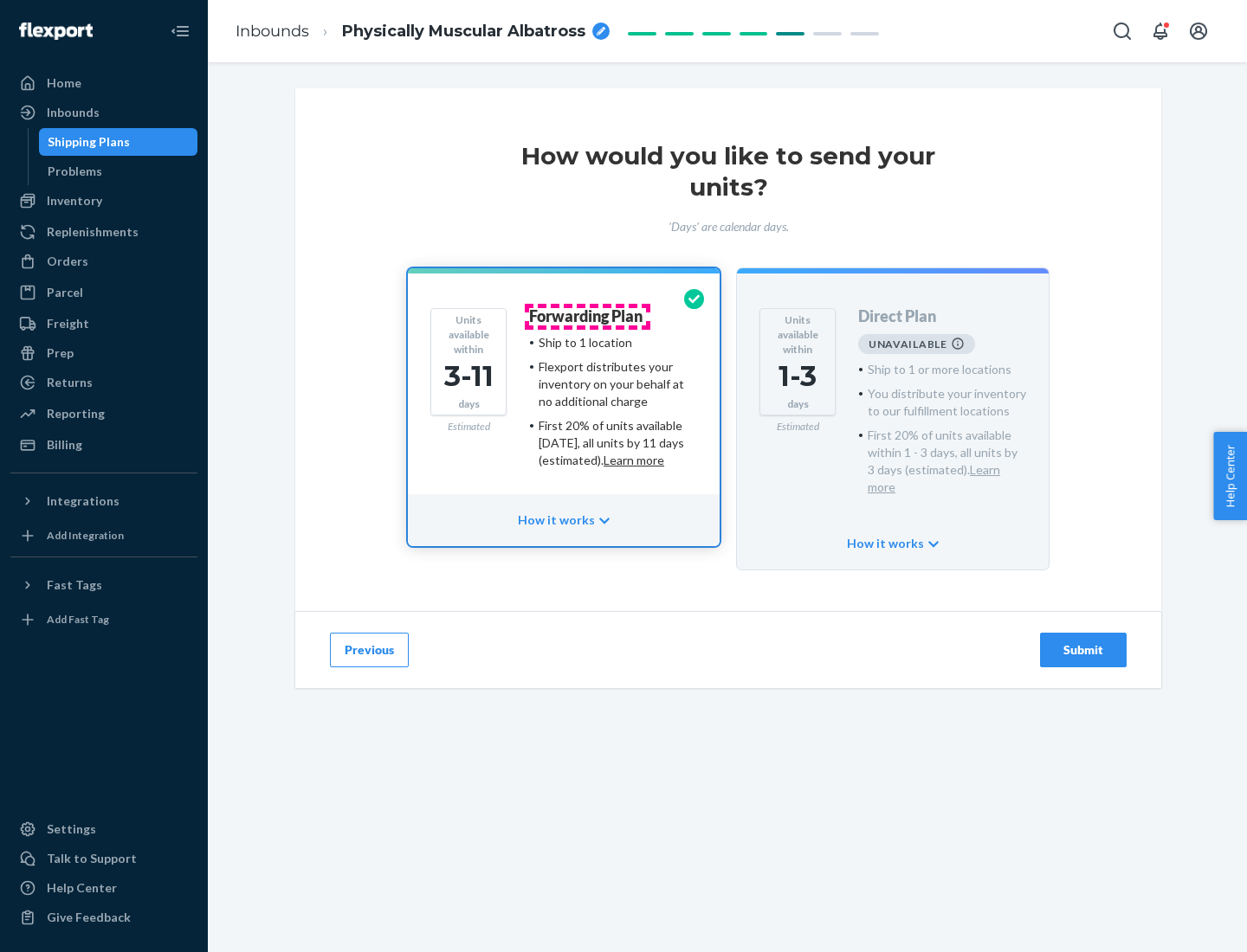
click at [587, 316] on h4 "Forwarding Plan" at bounding box center [585, 316] width 113 height 17
click at [1083, 641] on div "Submit" at bounding box center [1083, 649] width 57 height 17
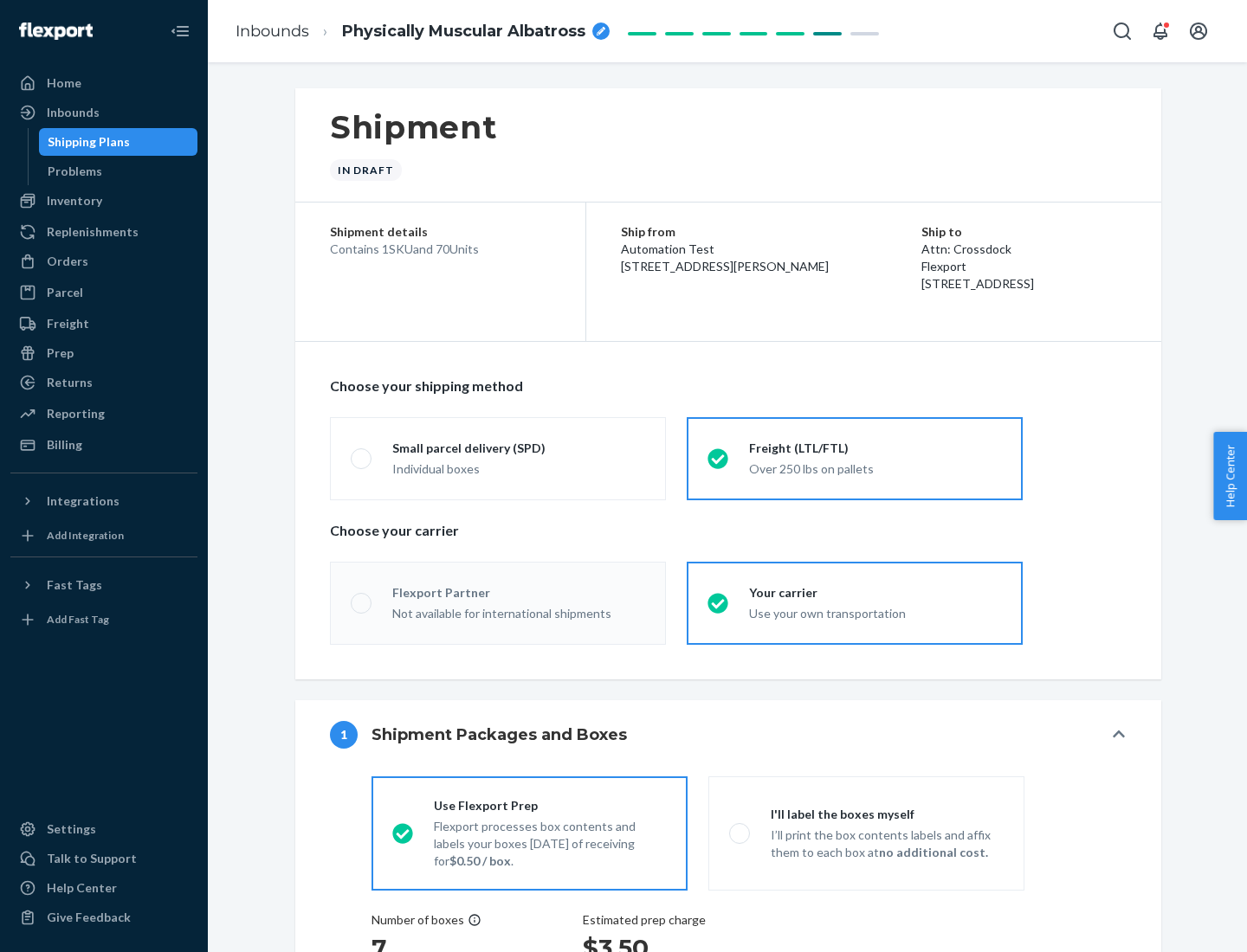
radio input "true"
radio input "false"
radio input "true"
radio input "false"
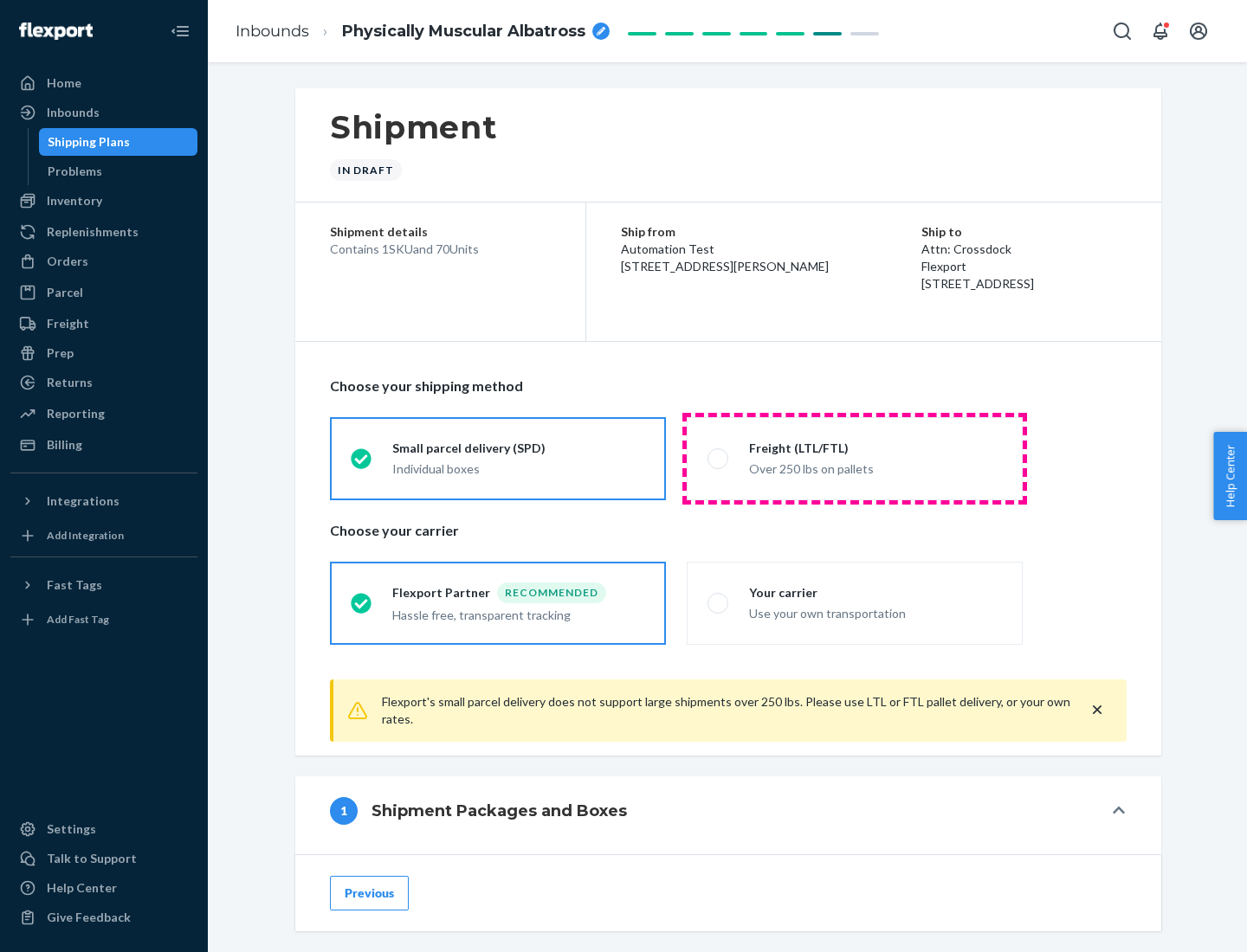
click at [855, 457] on div "Over 250 lbs on pallets" at bounding box center [875, 466] width 253 height 21
click at [719, 457] on input "Freight (LTL/FTL) Over 250 lbs on pallets" at bounding box center [713, 458] width 11 height 11
radio input "true"
radio input "false"
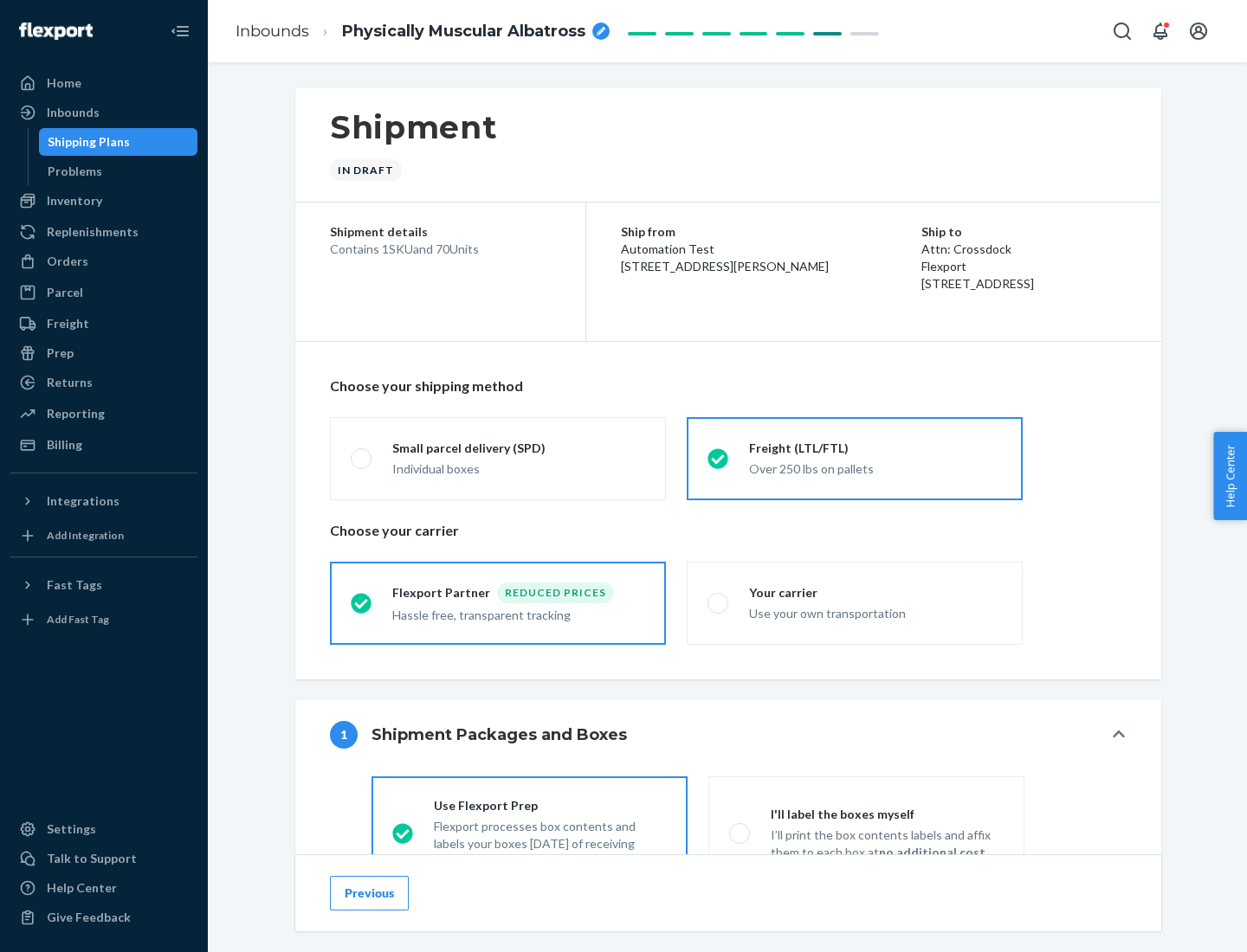
scroll to position [96, 0]
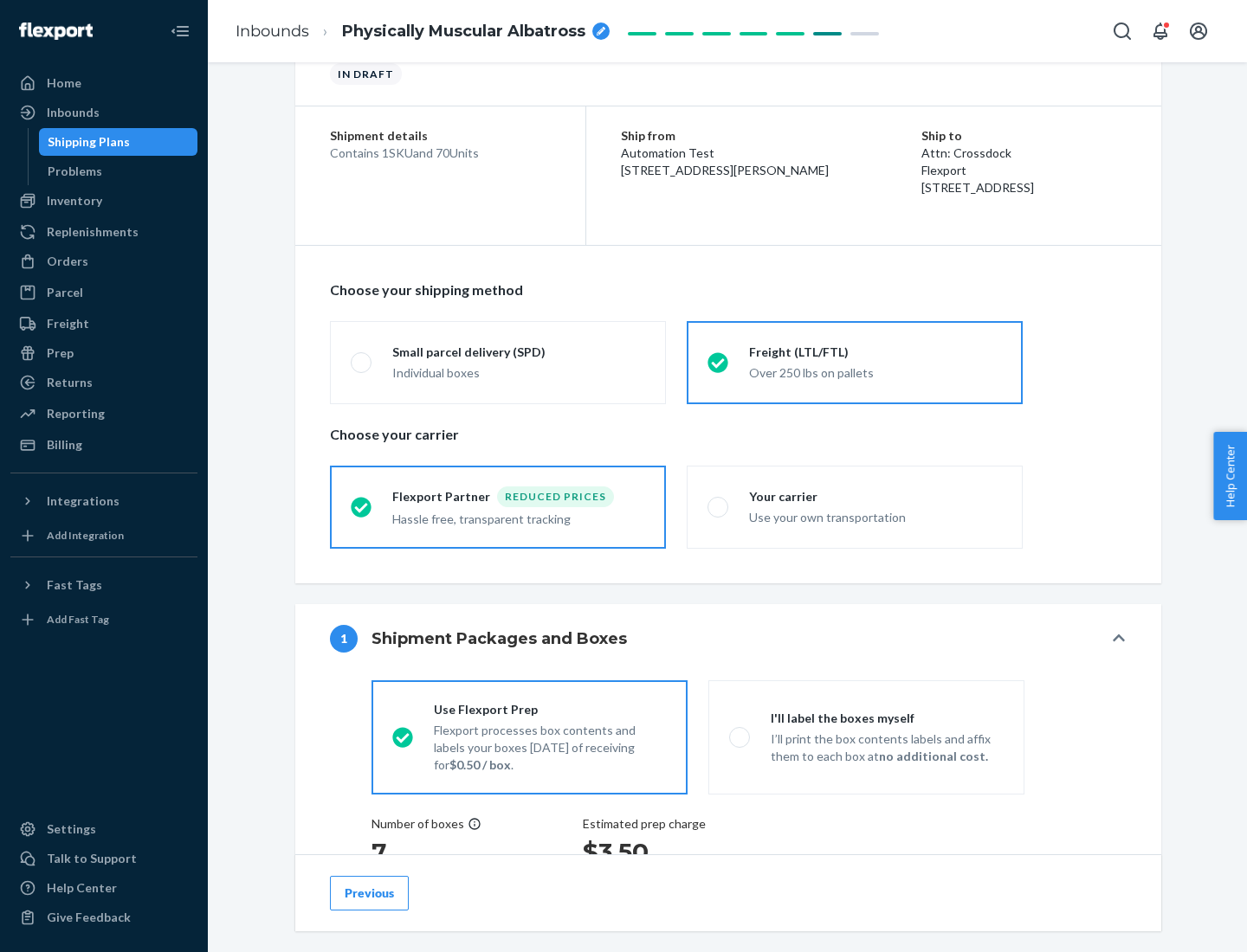
click at [498, 507] on div "Hassle free, transparent tracking" at bounding box center [518, 517] width 253 height 21
click at [362, 506] on input "Flexport Partner Reduced prices Hassle free, transparent tracking" at bounding box center [356, 506] width 11 height 11
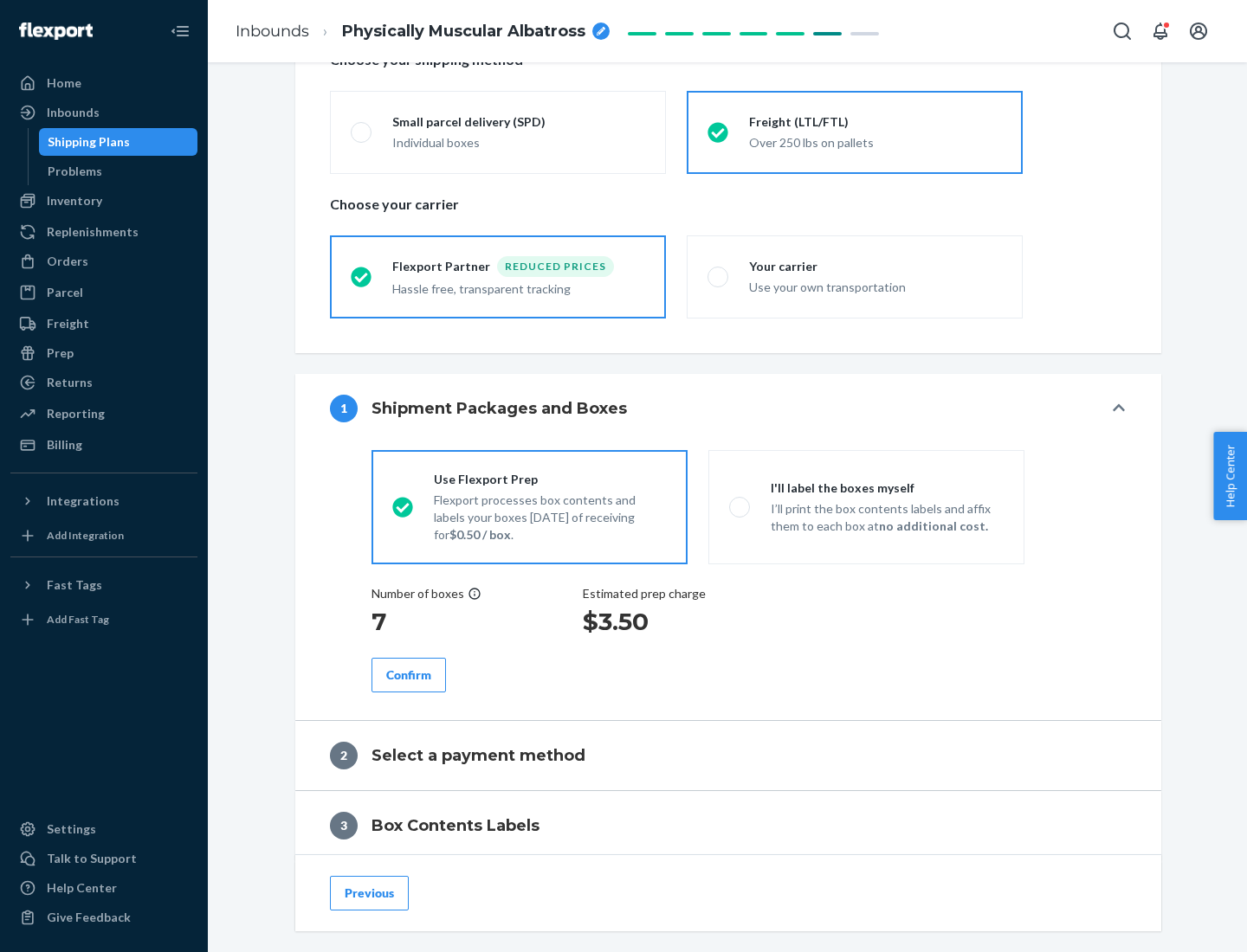
click at [865, 506] on p "I’ll print the box contents labels and affix them to each box at no additional …" at bounding box center [886, 517] width 233 height 34
click at [740, 506] on input "I'll label the boxes myself I’ll print the box contents labels and affix them t…" at bounding box center [735, 506] width 11 height 11
radio input "true"
radio input "false"
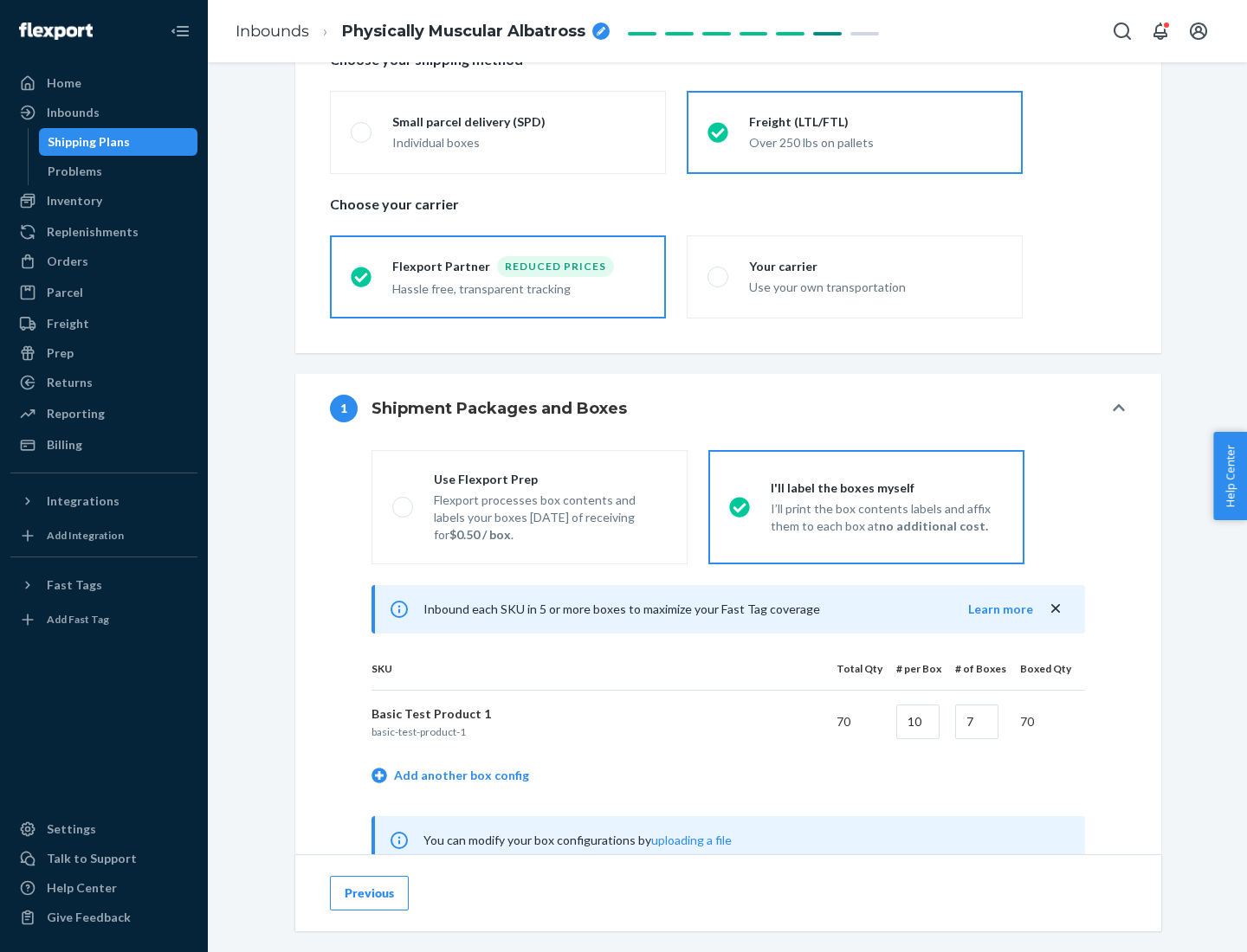
scroll to position [541, 0]
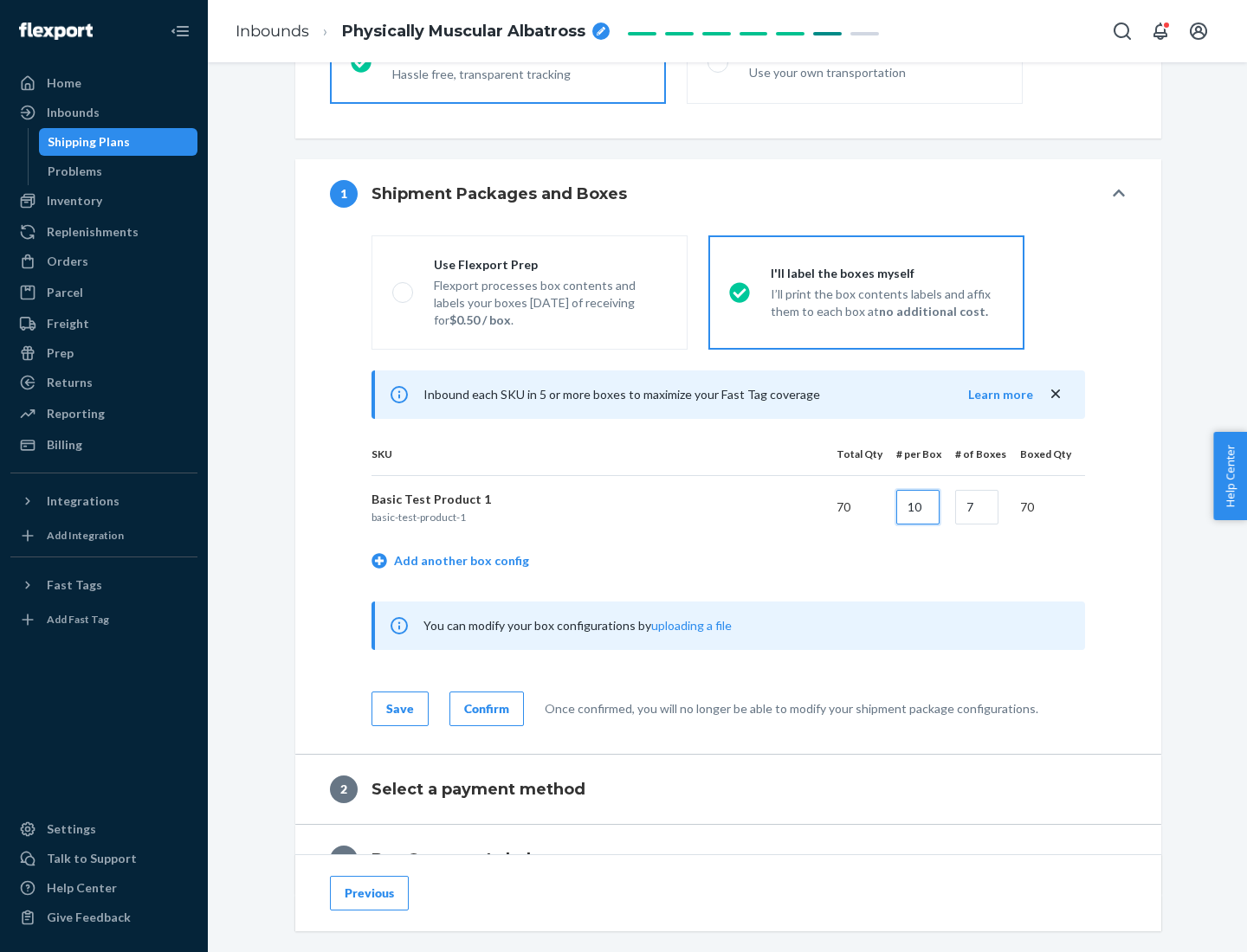
type input "10"
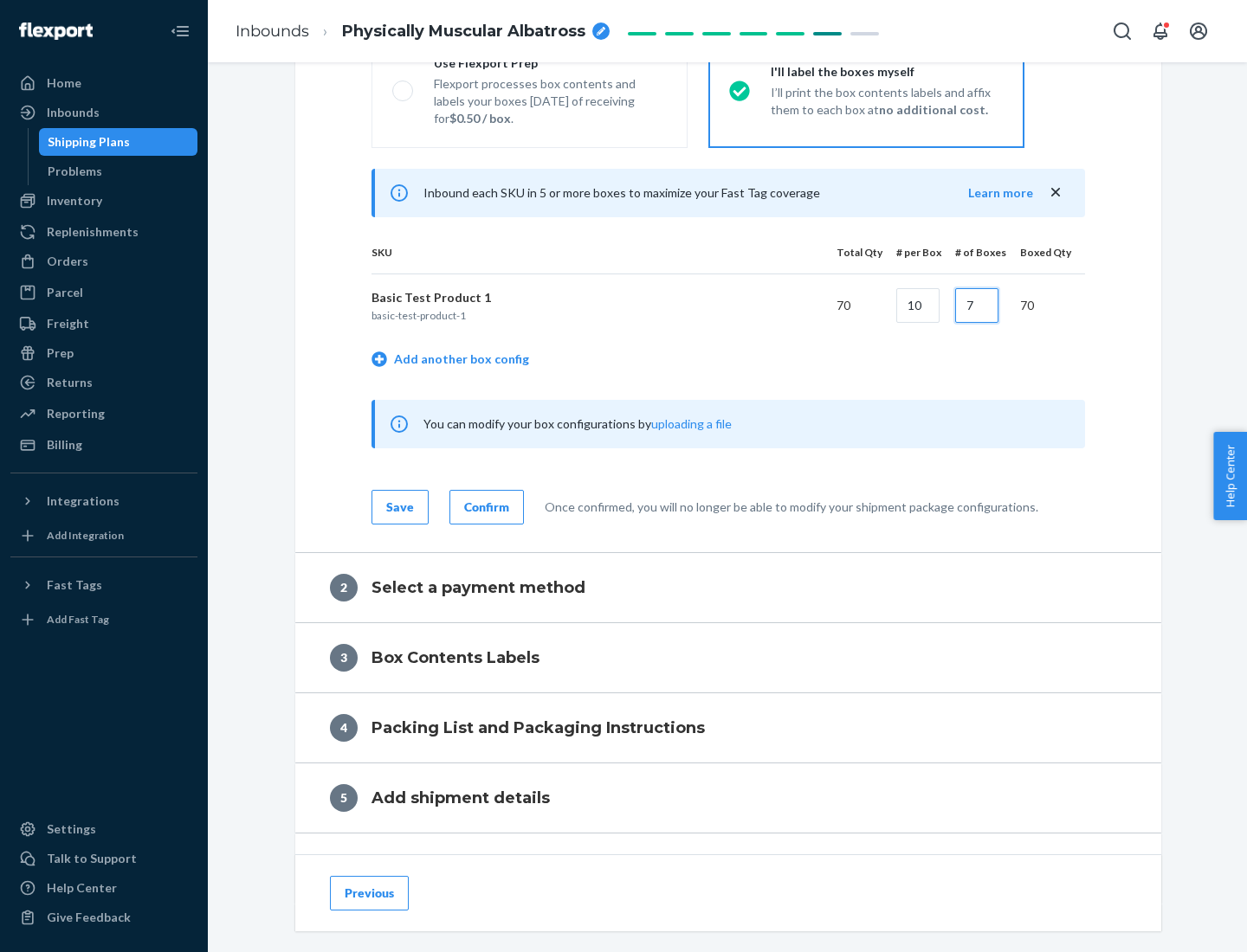
type input "7"
click at [484, 506] on div "Confirm" at bounding box center [487, 506] width 45 height 17
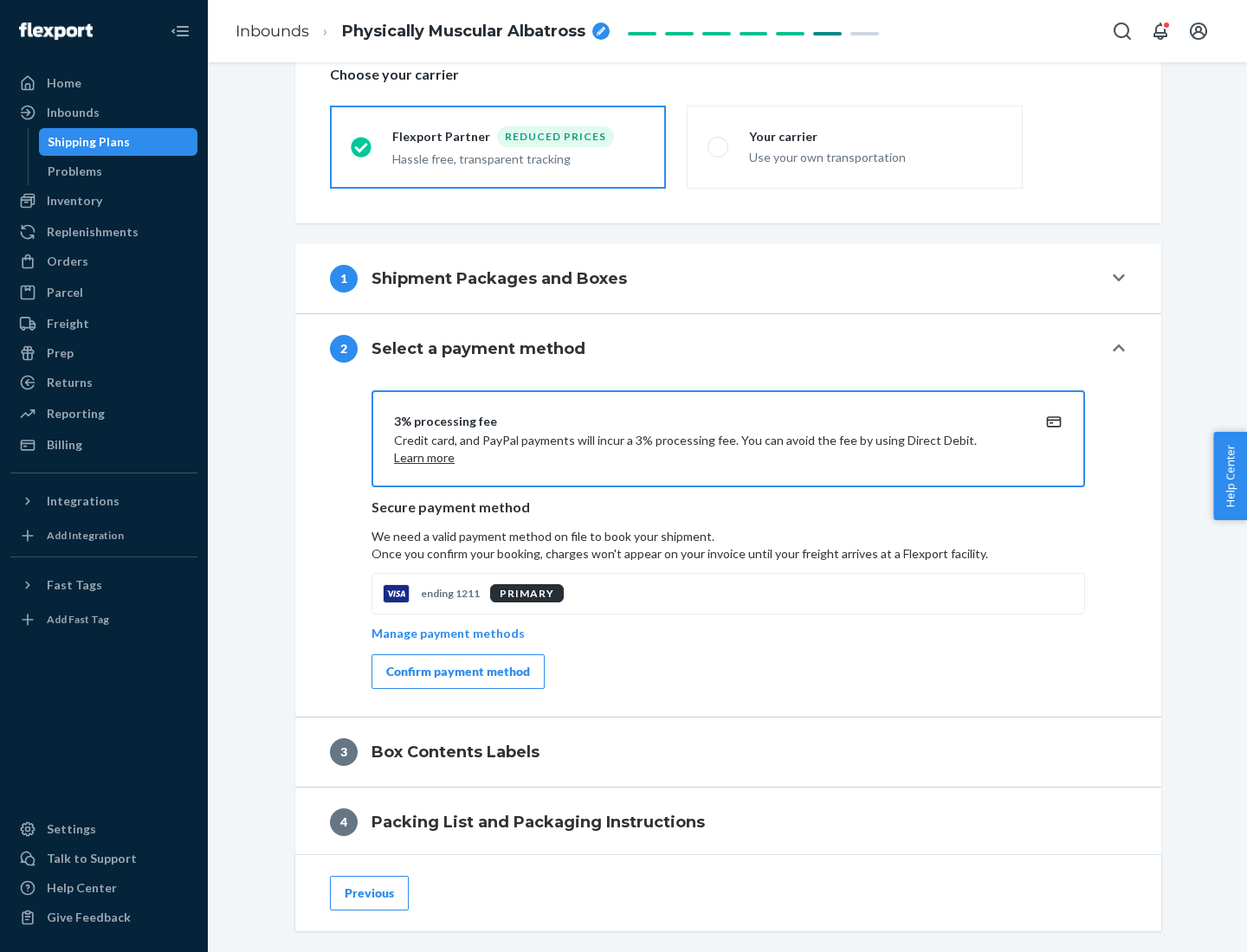
scroll to position [620, 0]
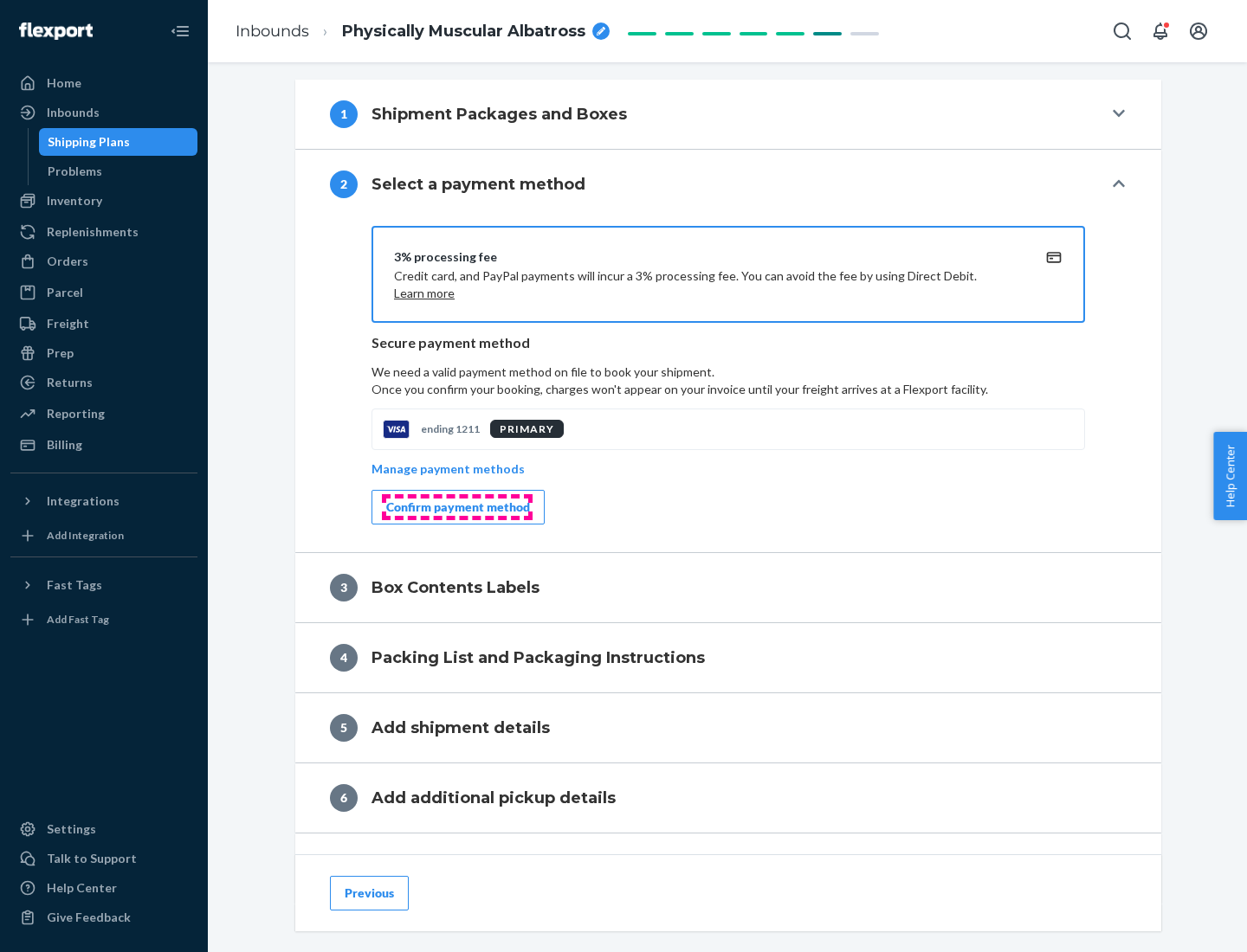
click at [457, 507] on div "Confirm payment method" at bounding box center [458, 506] width 144 height 17
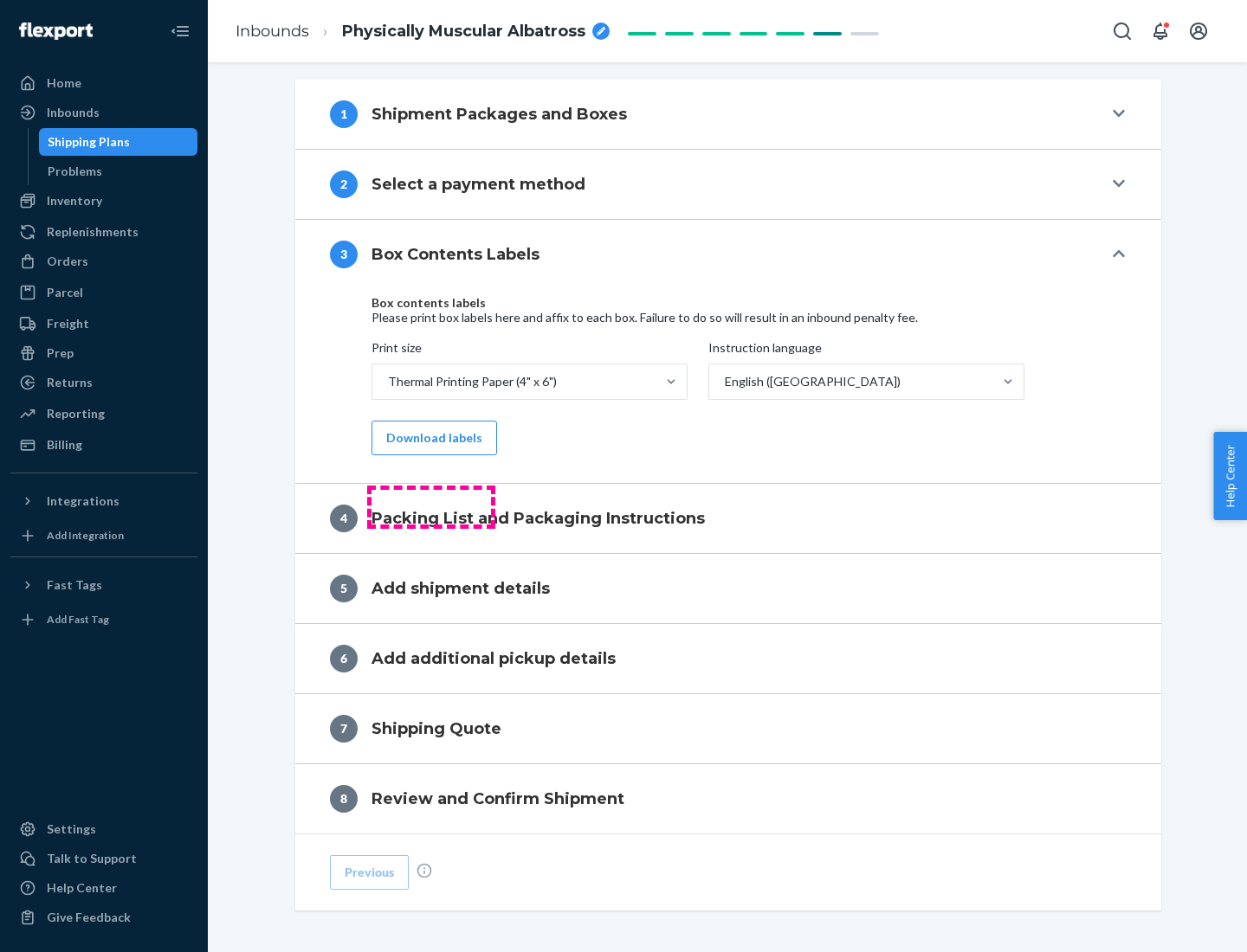
scroll to position [552, 0]
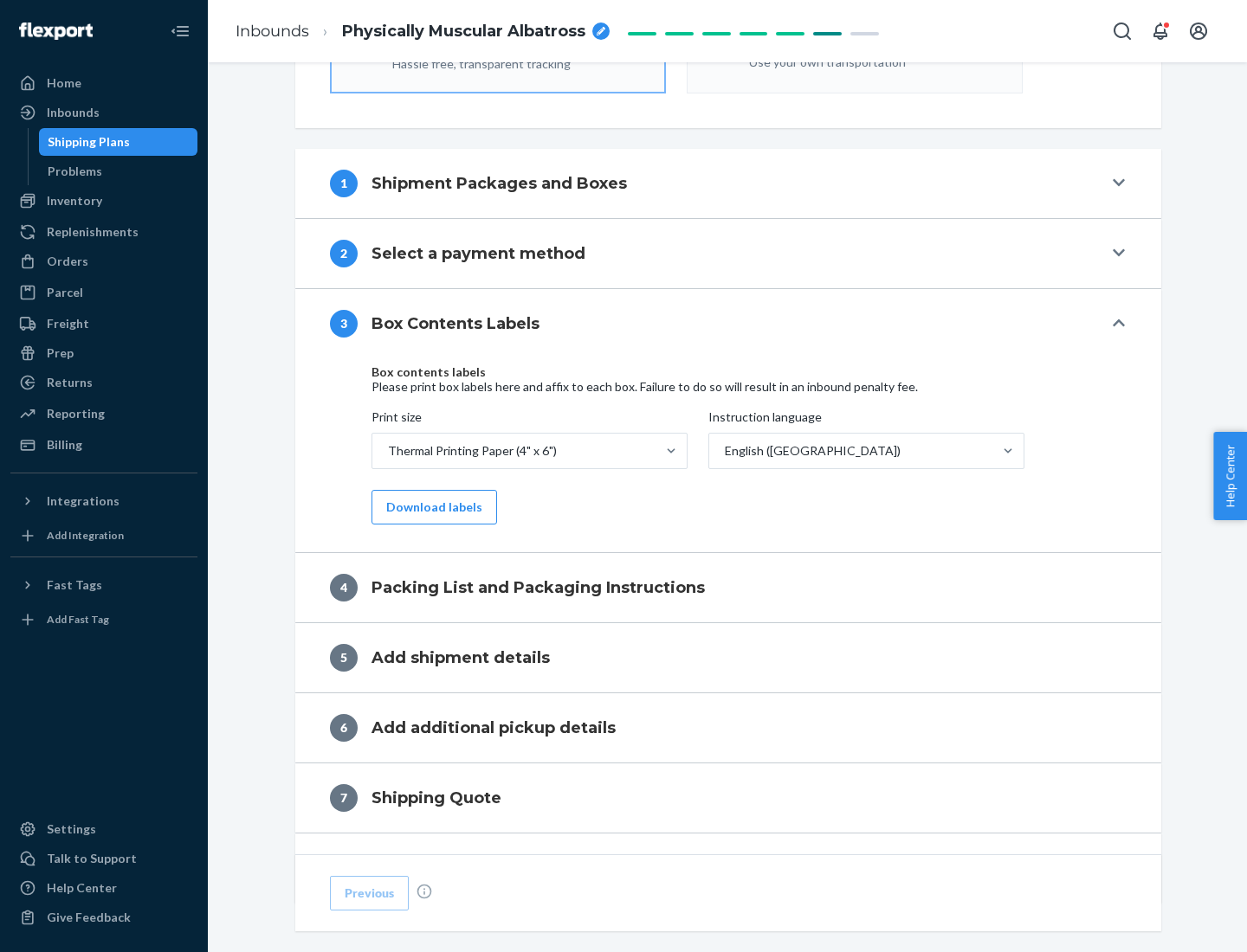
click at [430, 507] on button "Download labels" at bounding box center [434, 507] width 126 height 34
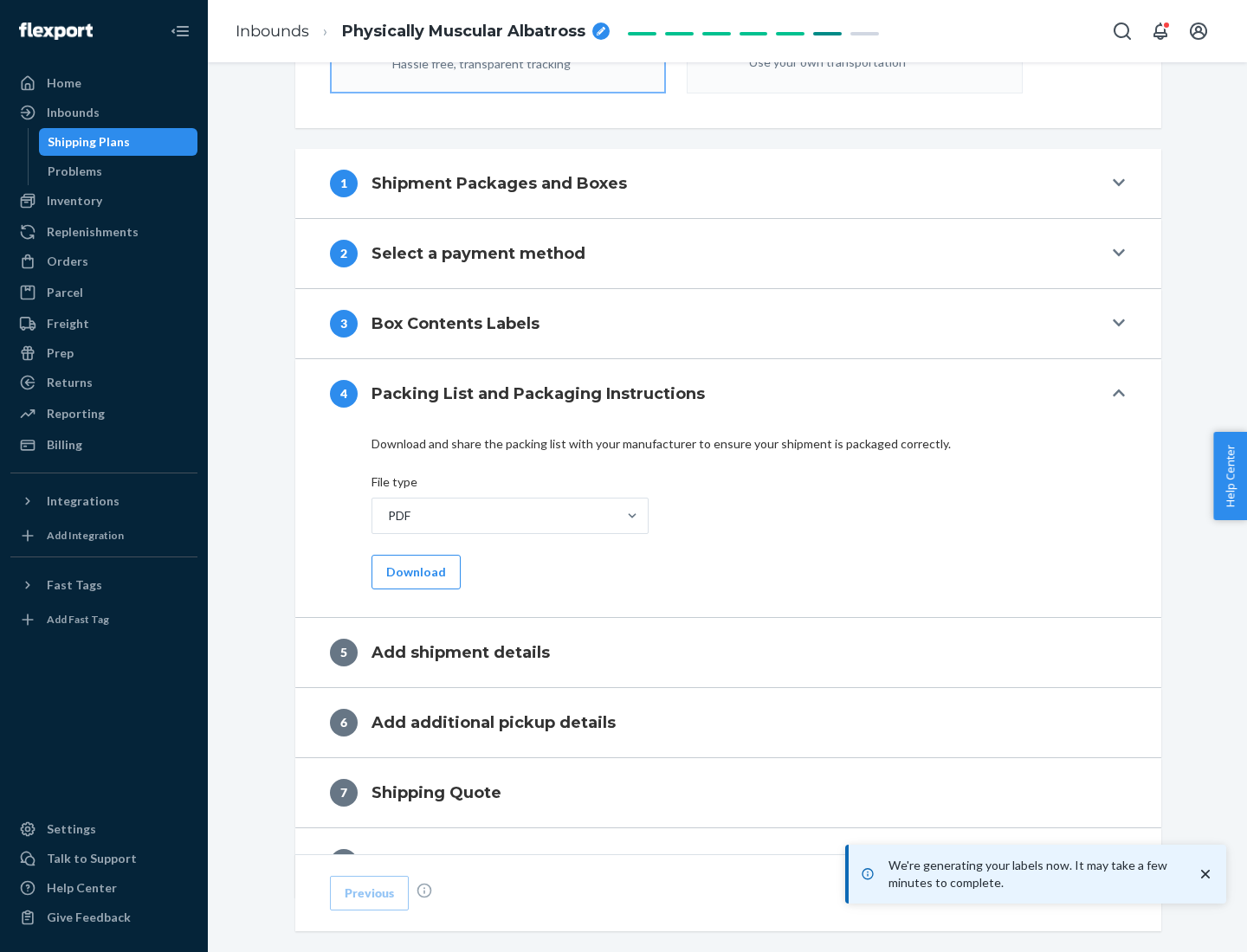
scroll to position [616, 0]
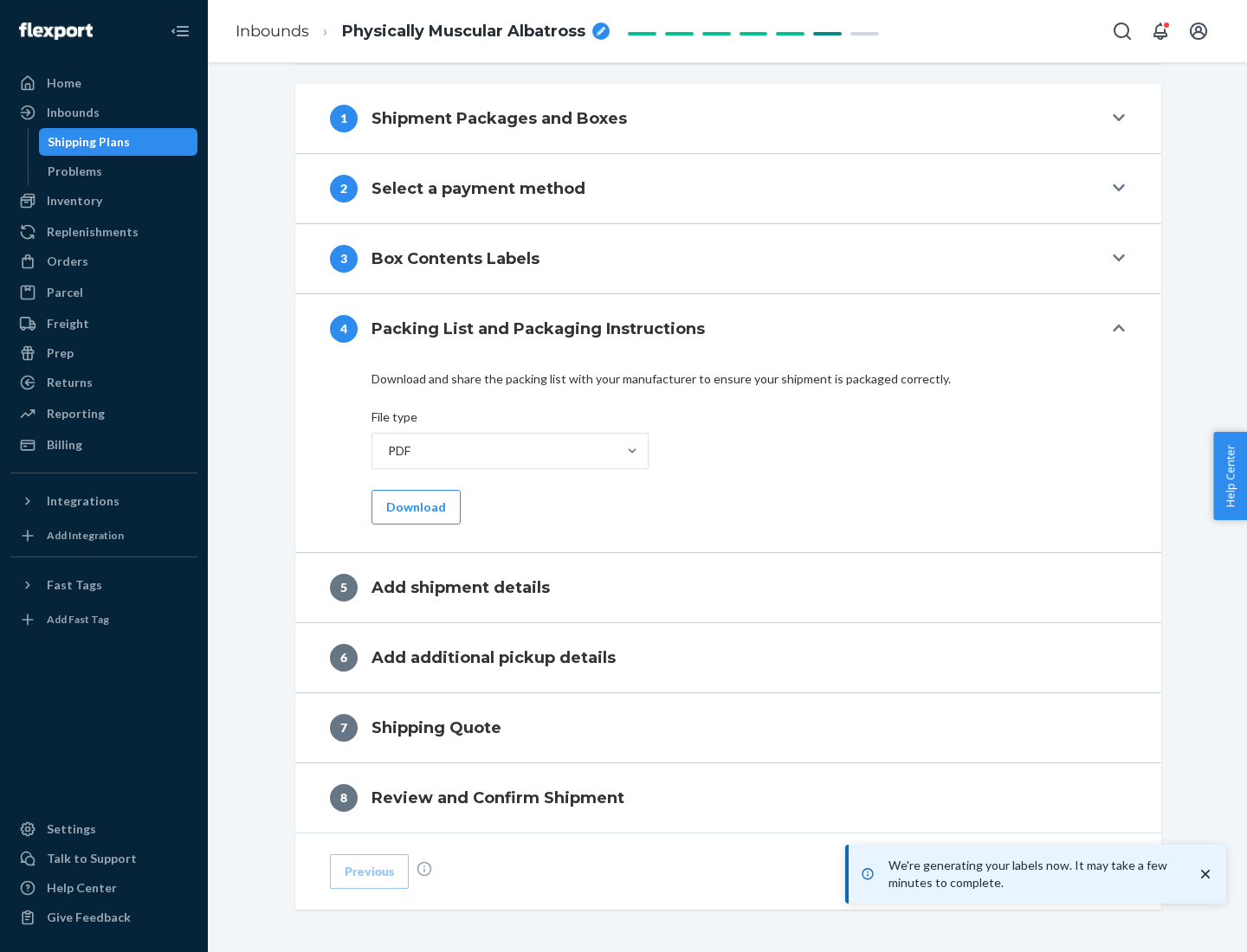
click at [414, 506] on button "Download" at bounding box center [416, 507] width 89 height 34
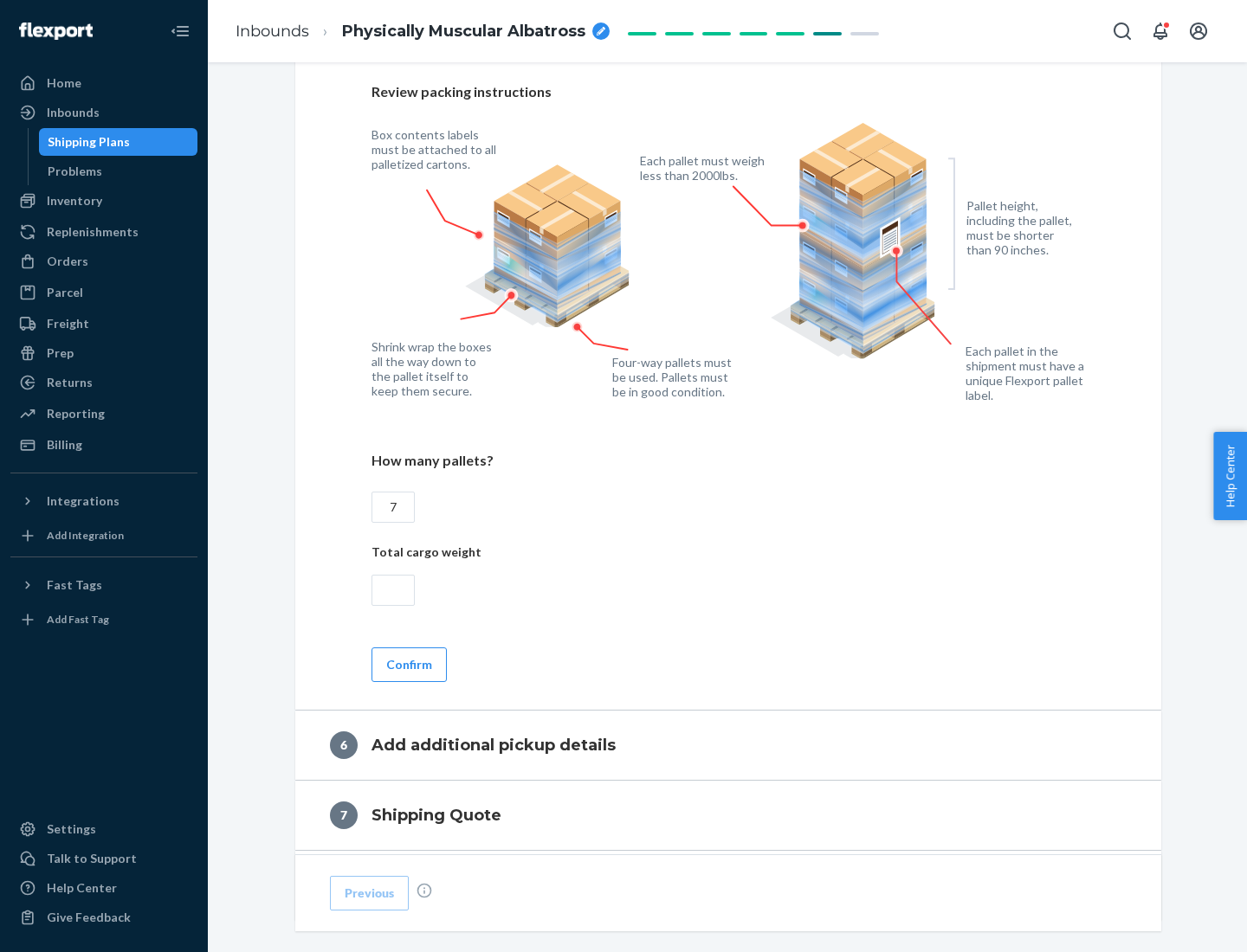
scroll to position [1194, 0]
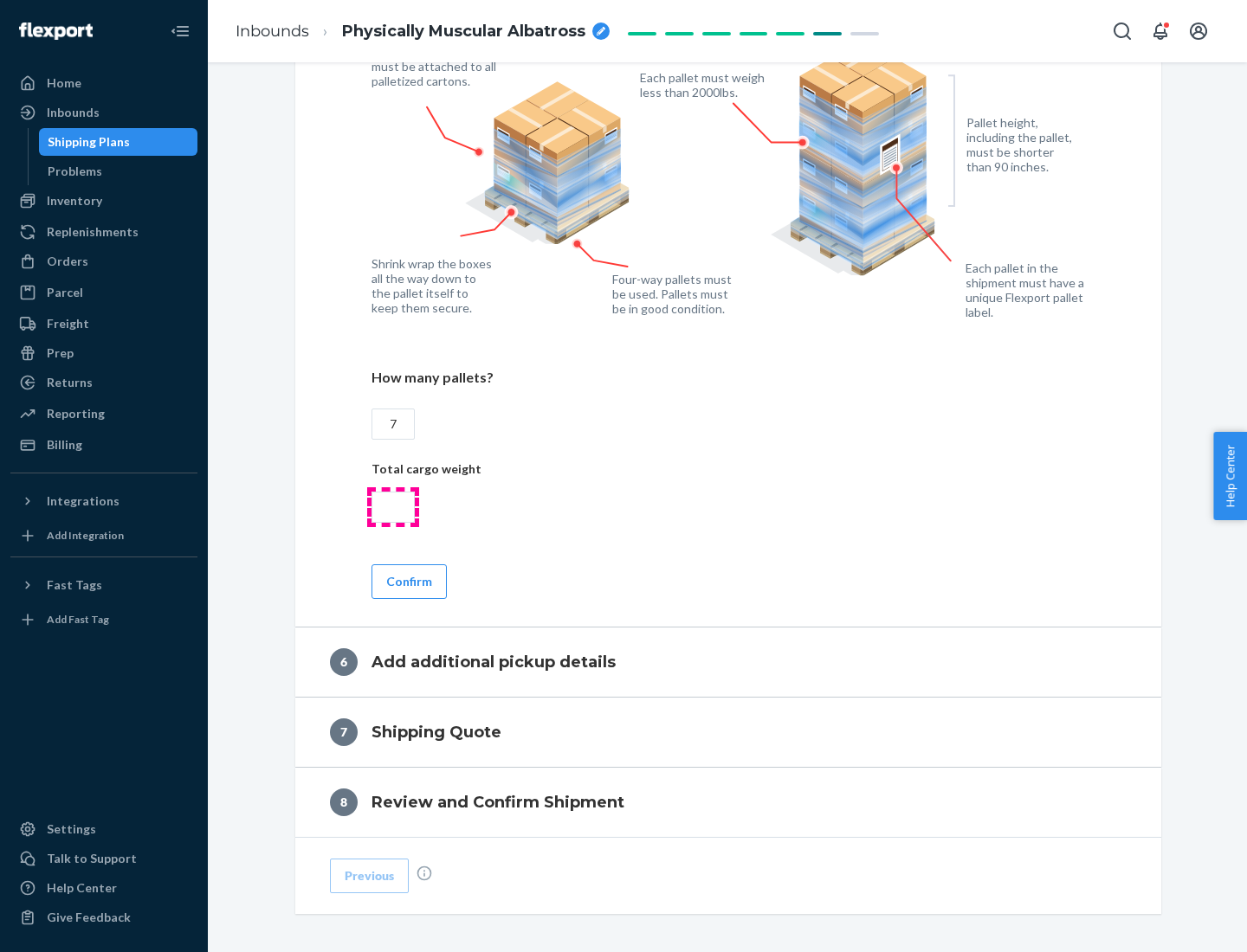
type input "7"
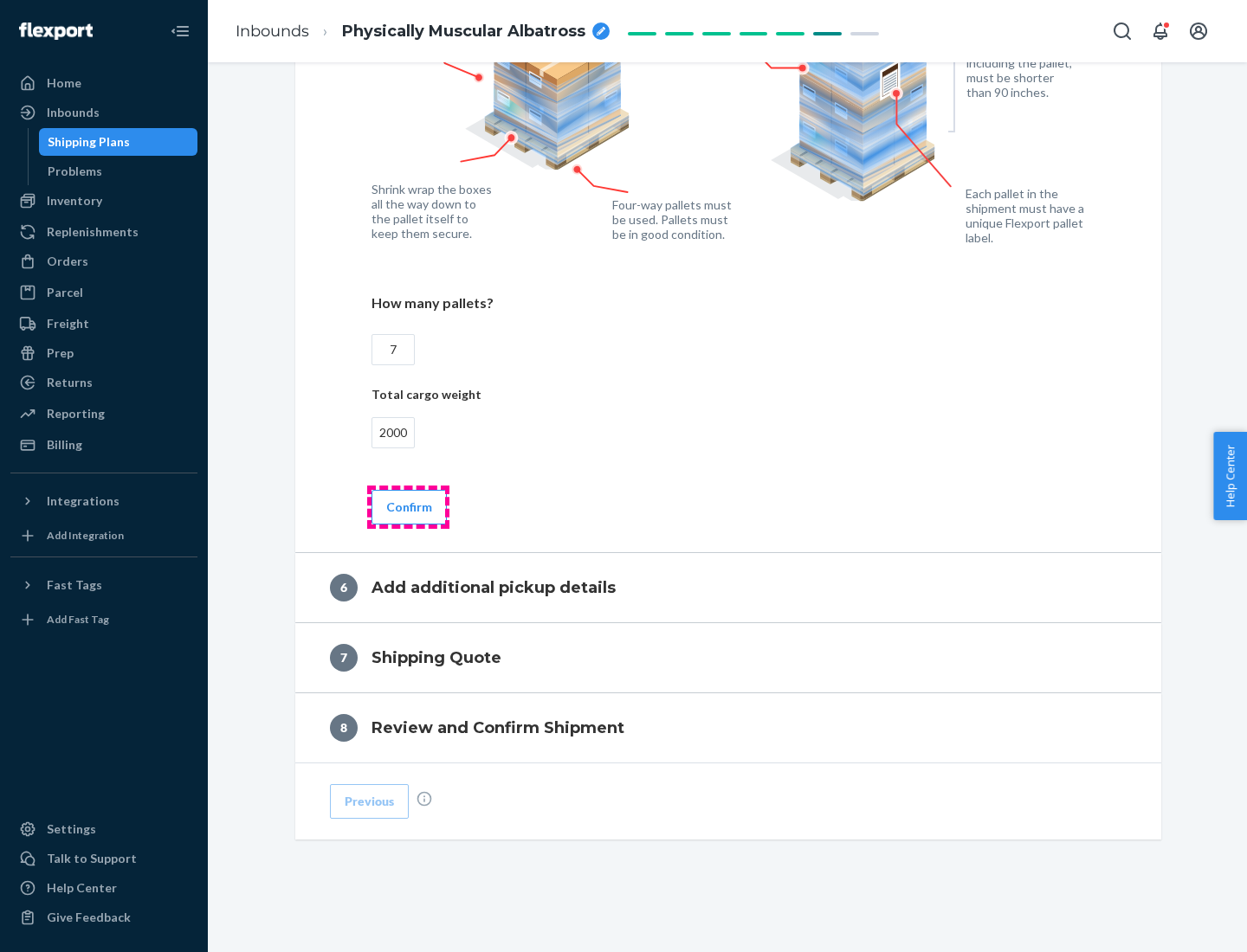
type input "2000"
click at [408, 506] on button "Confirm" at bounding box center [409, 507] width 75 height 34
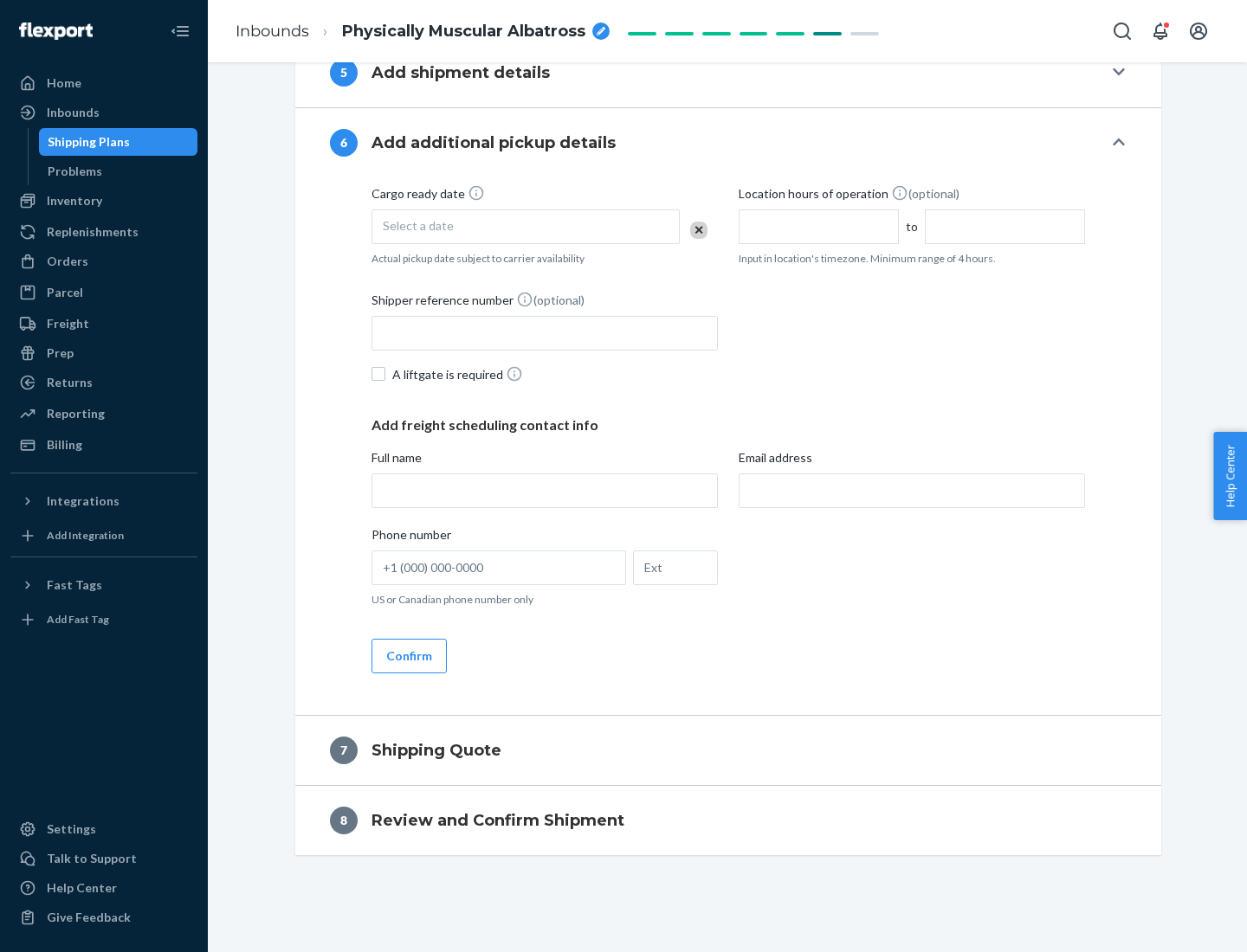
scroll to position [662, 0]
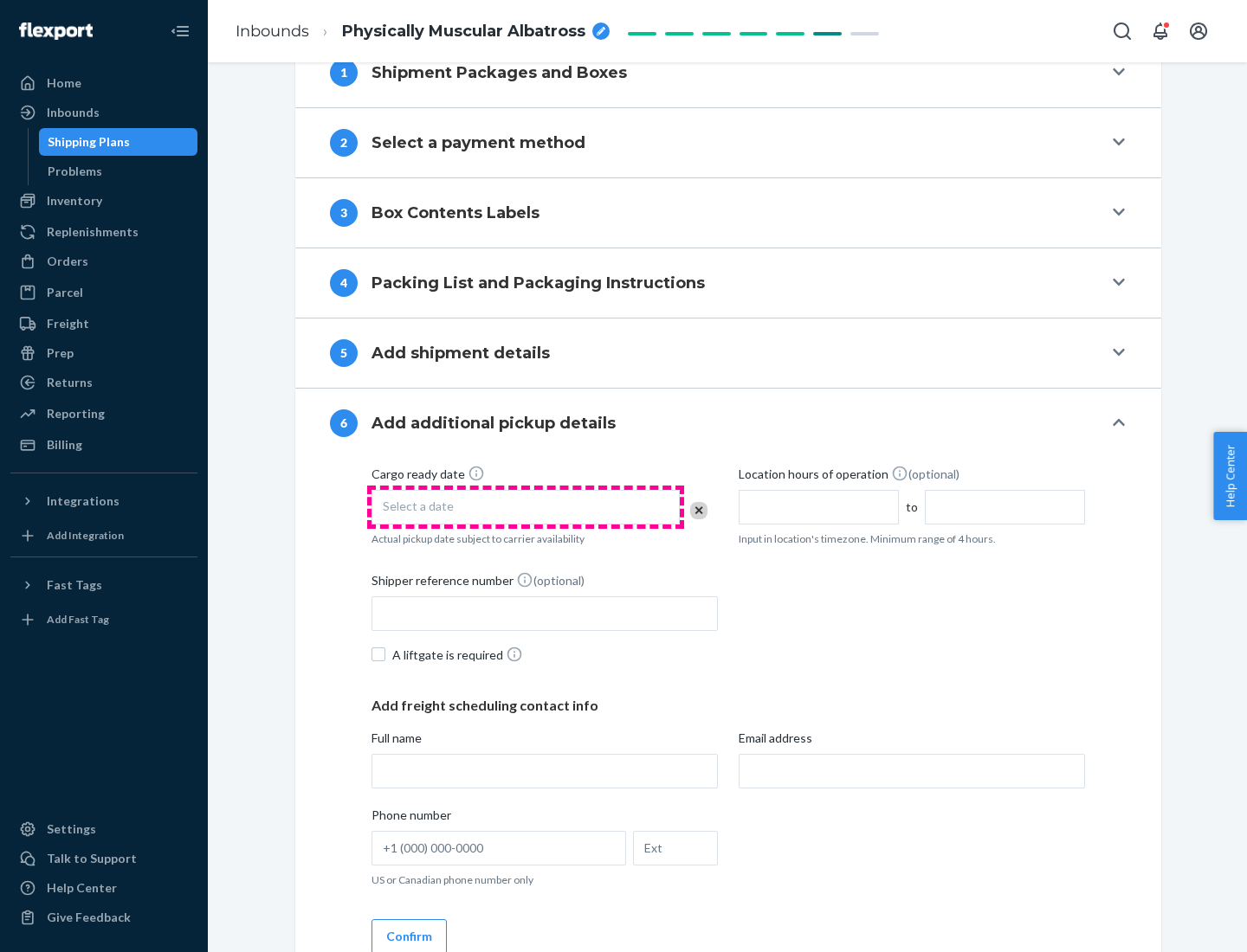
click at [526, 506] on div "Select a date" at bounding box center [526, 507] width 308 height 34
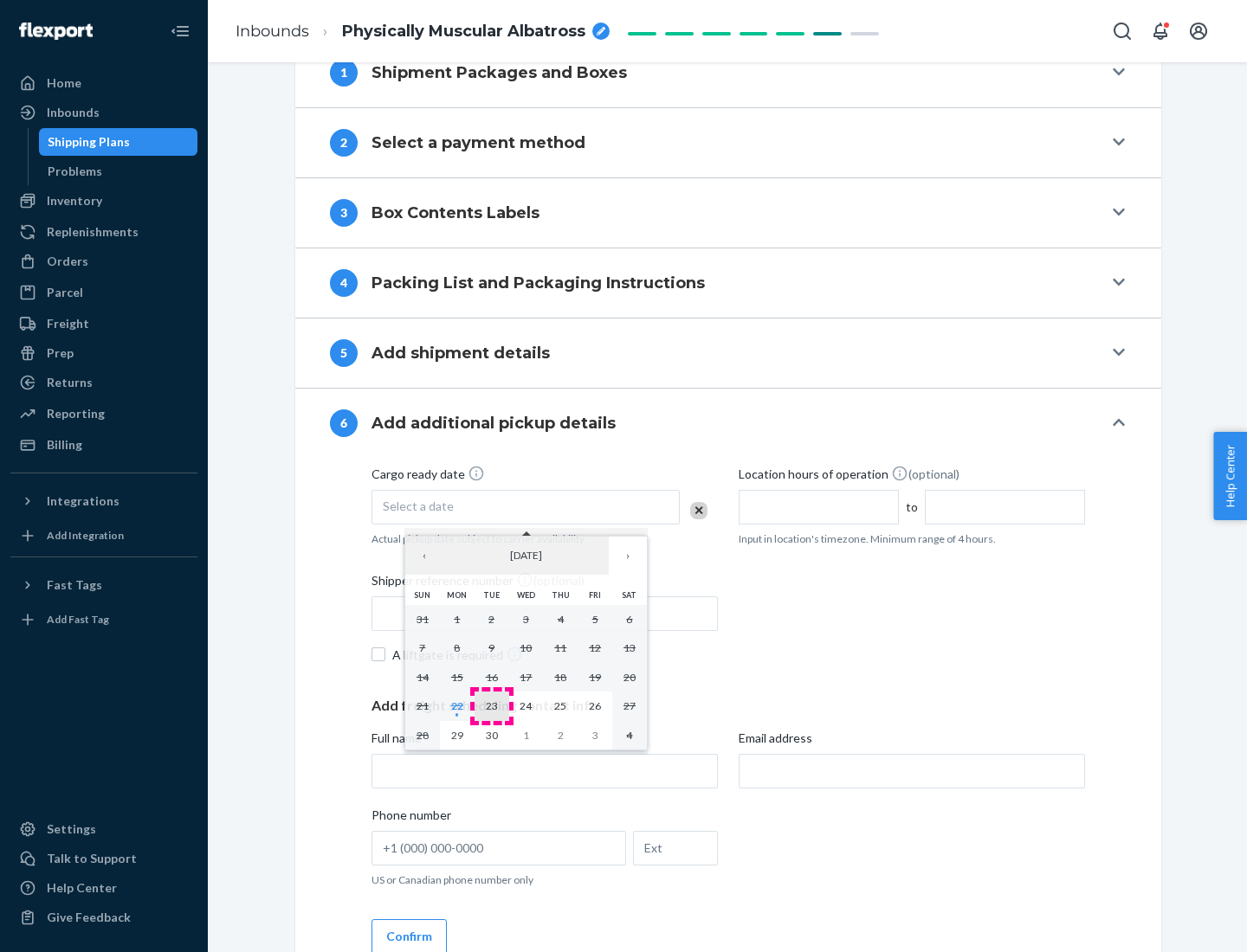
click at [491, 706] on abbr "23" at bounding box center [491, 706] width 12 height 13
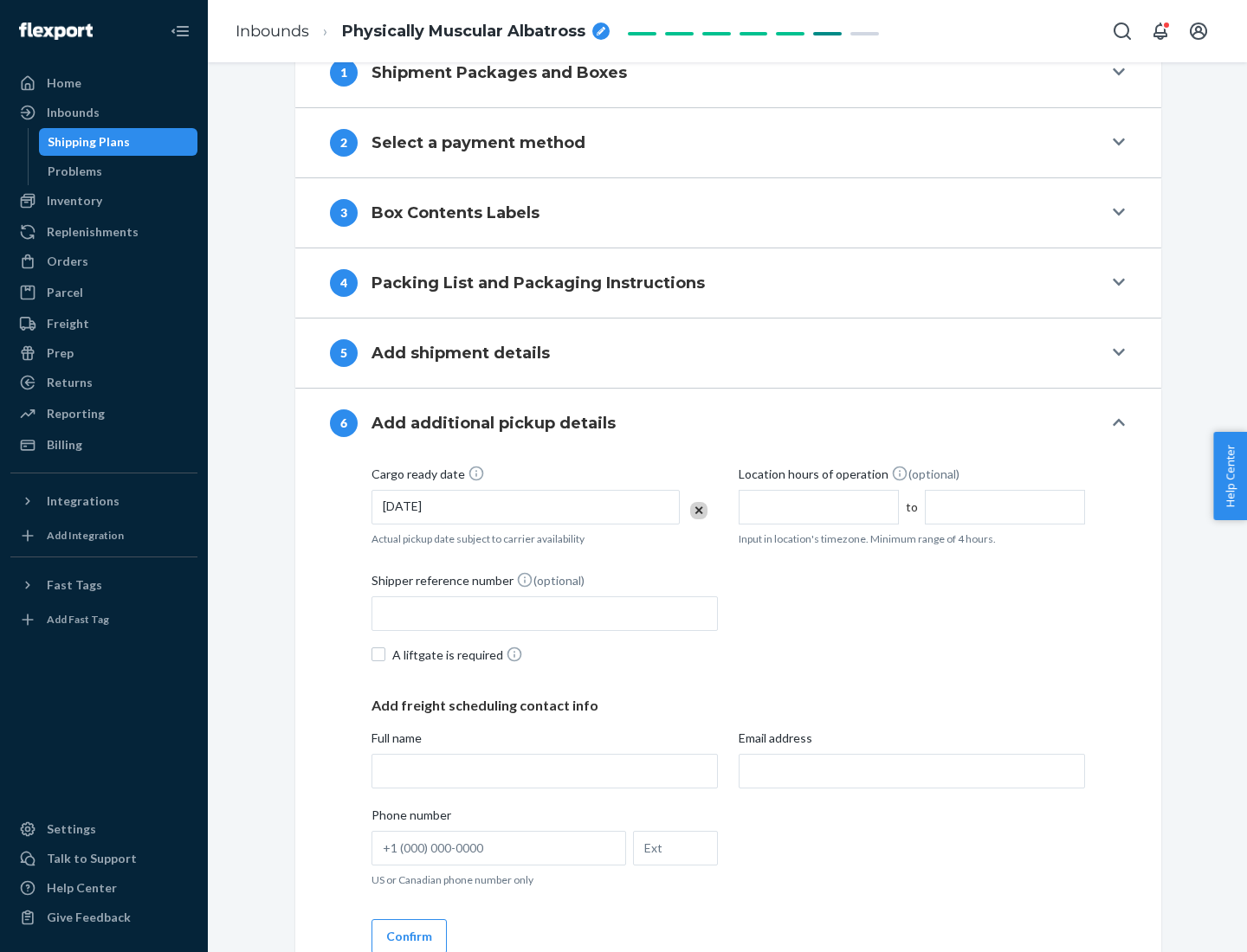
scroll to position [926, 0]
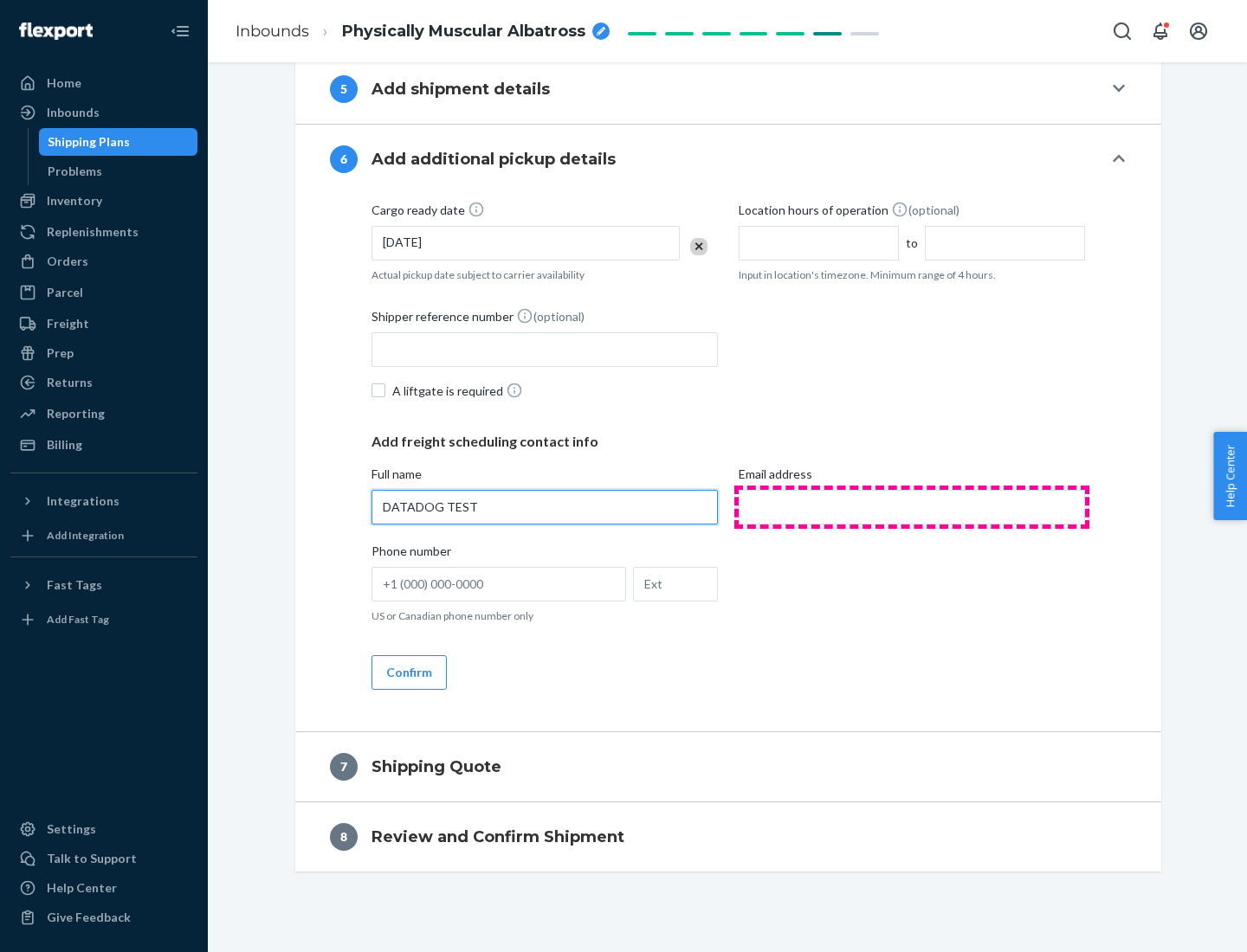
type input "DATADOG TEST"
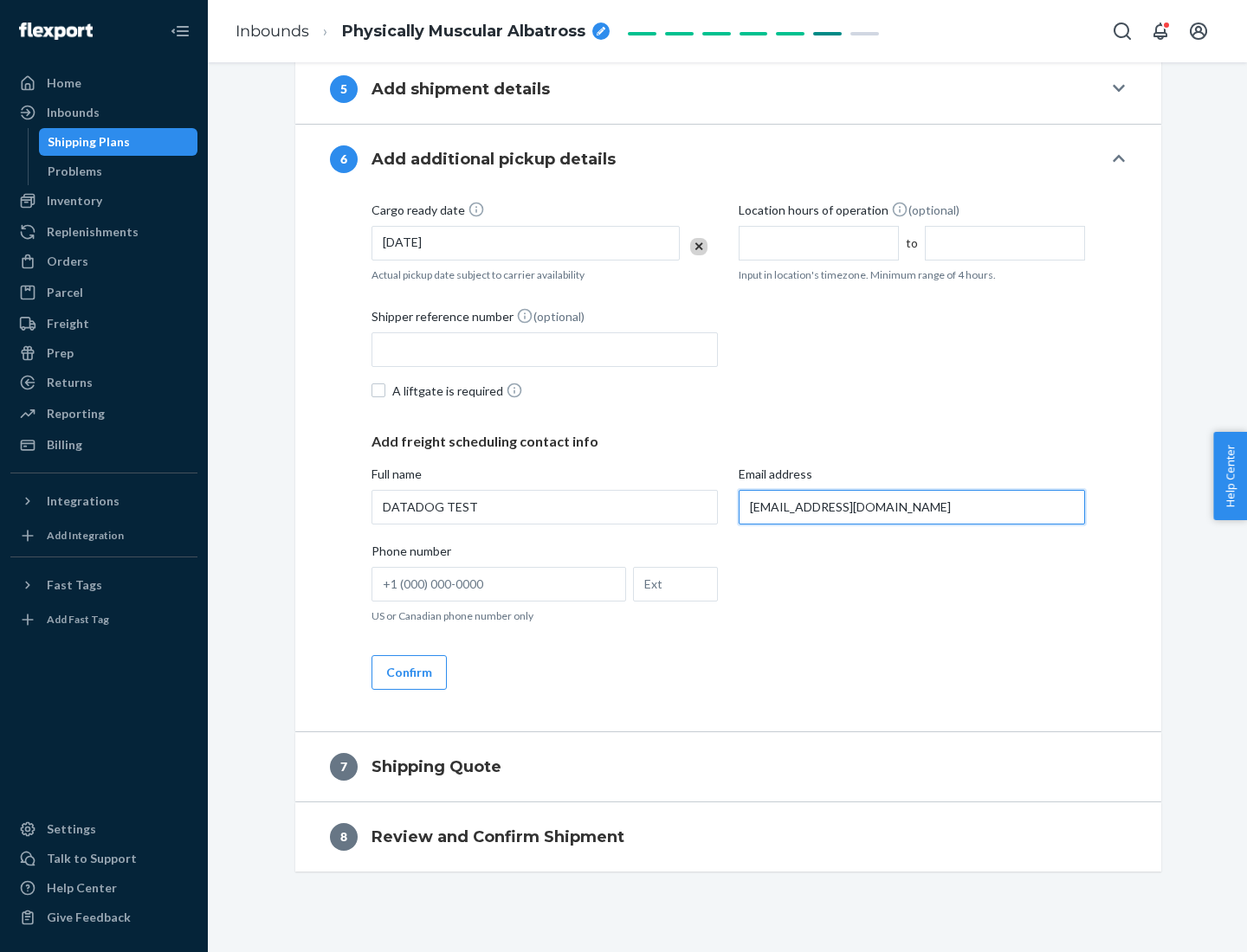
scroll to position [943, 0]
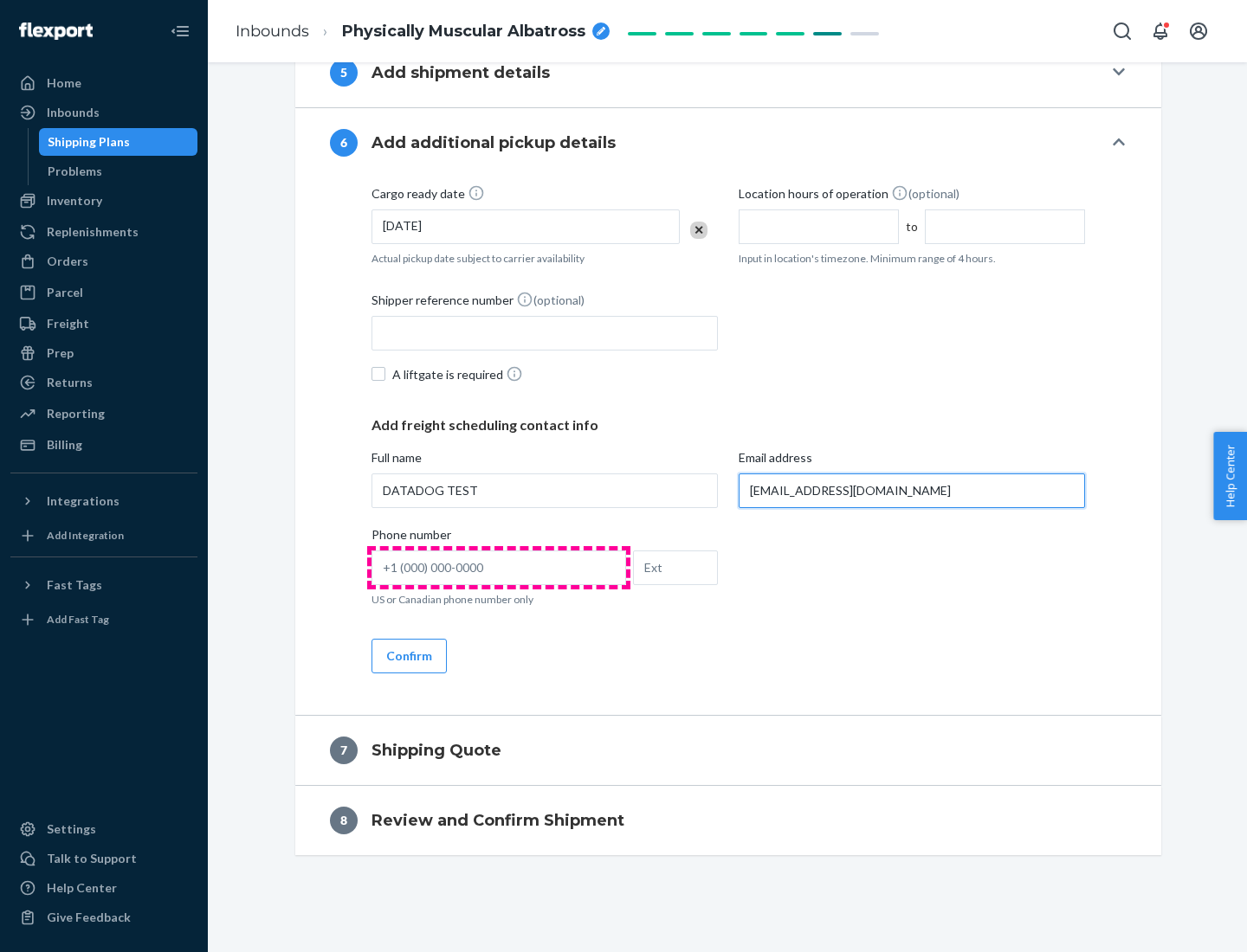
type input "[EMAIL_ADDRESS][DOMAIN_NAME]"
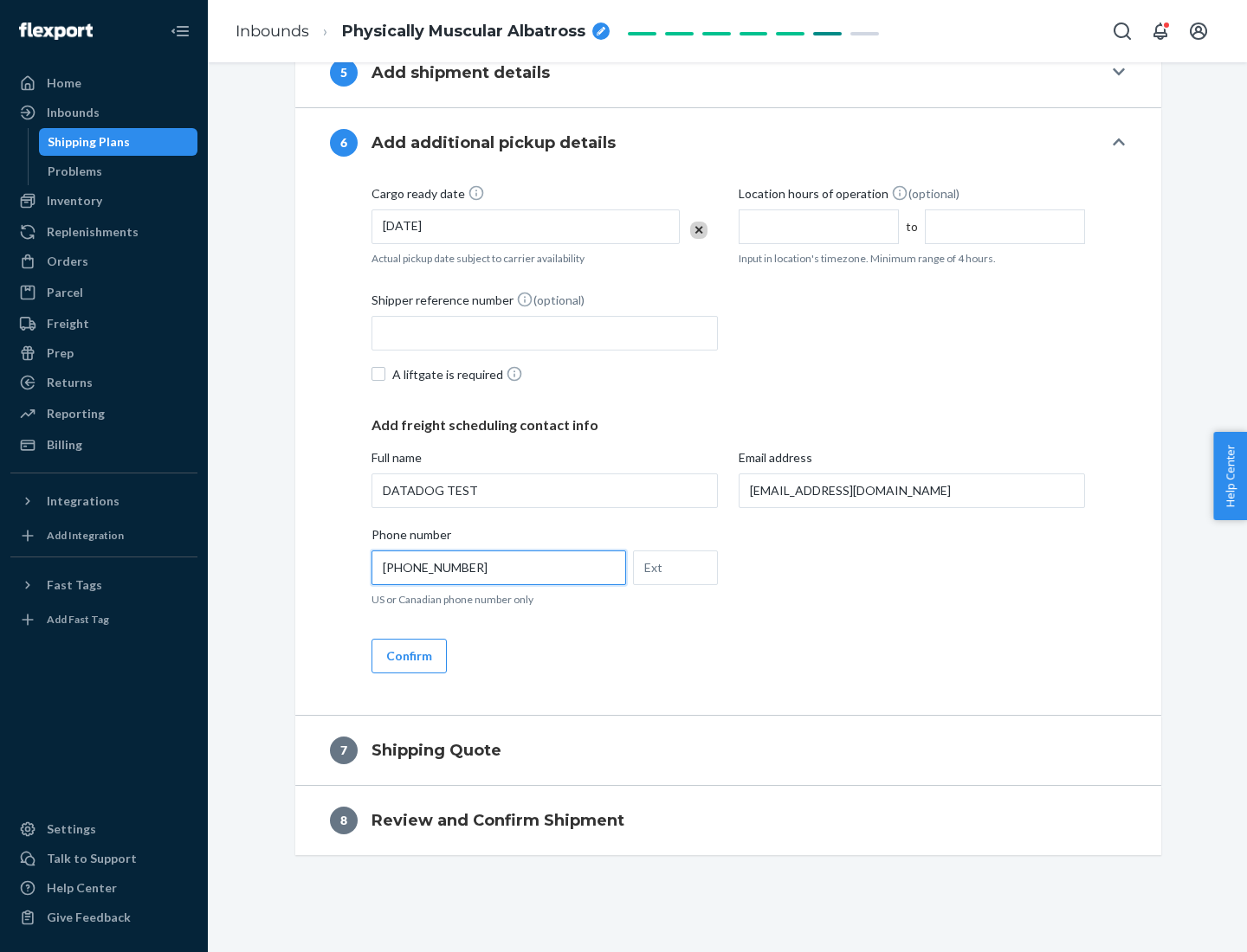
type input "[PHONE_NUMBER]"
click at [408, 655] on button "Confirm" at bounding box center [409, 656] width 75 height 34
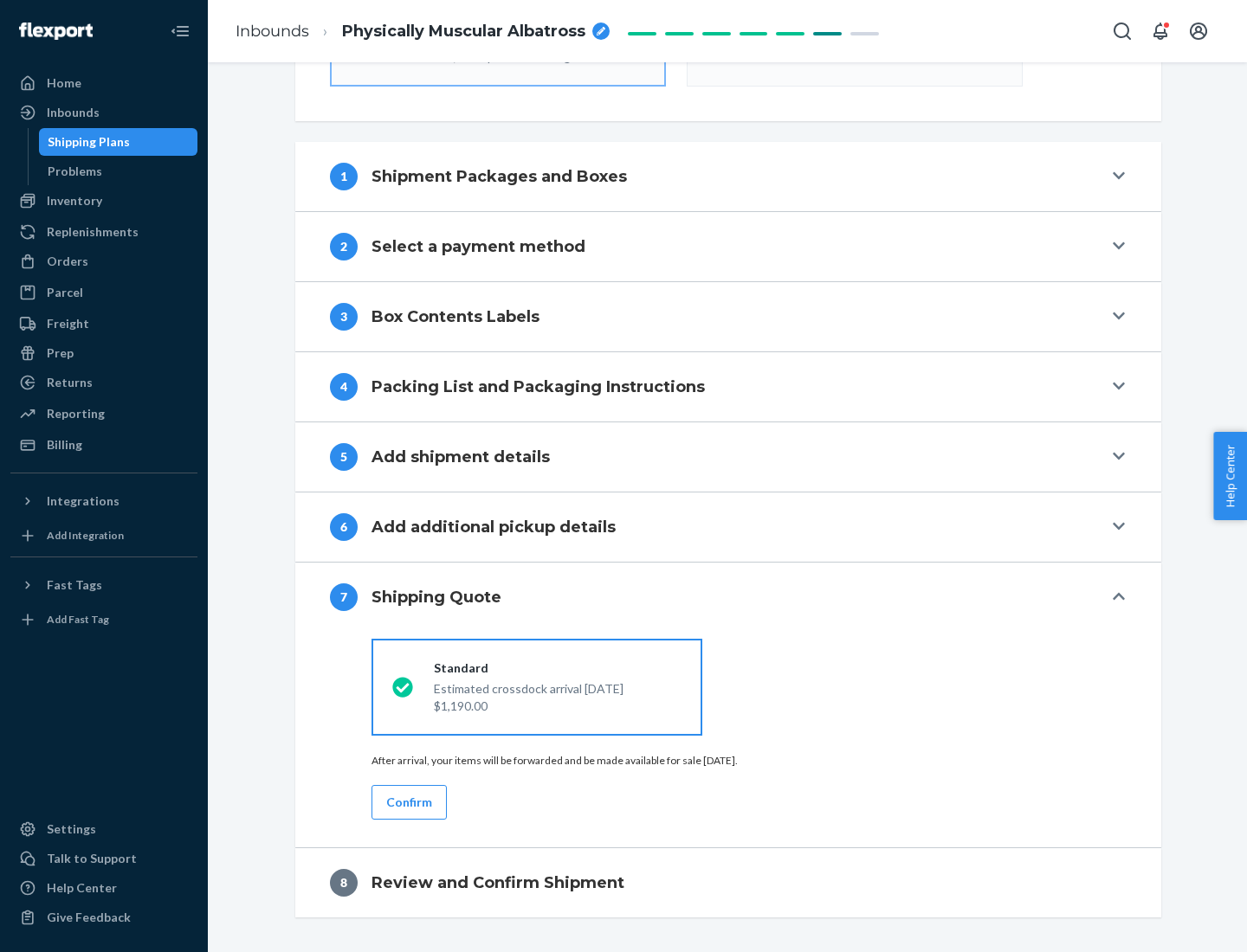
scroll to position [620, 0]
